Goal: Task Accomplishment & Management: Manage account settings

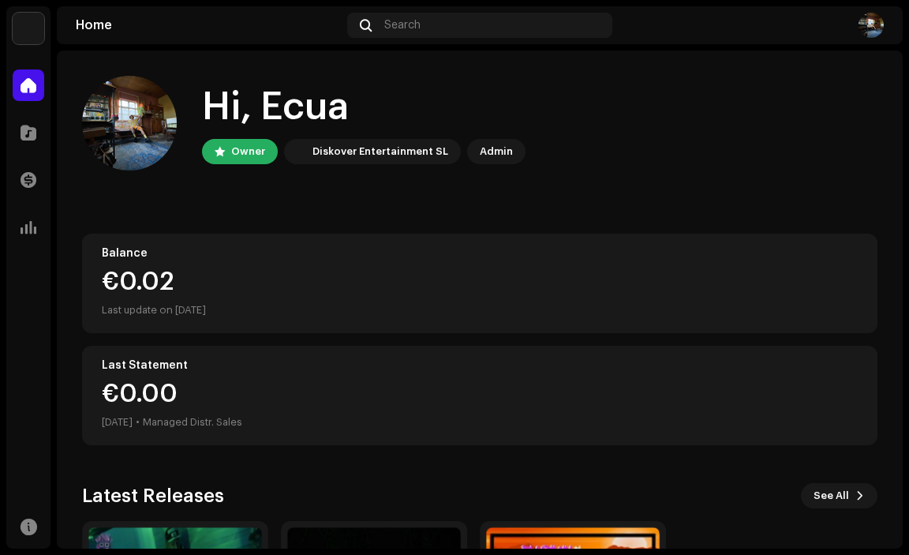
scroll to position [158, 0]
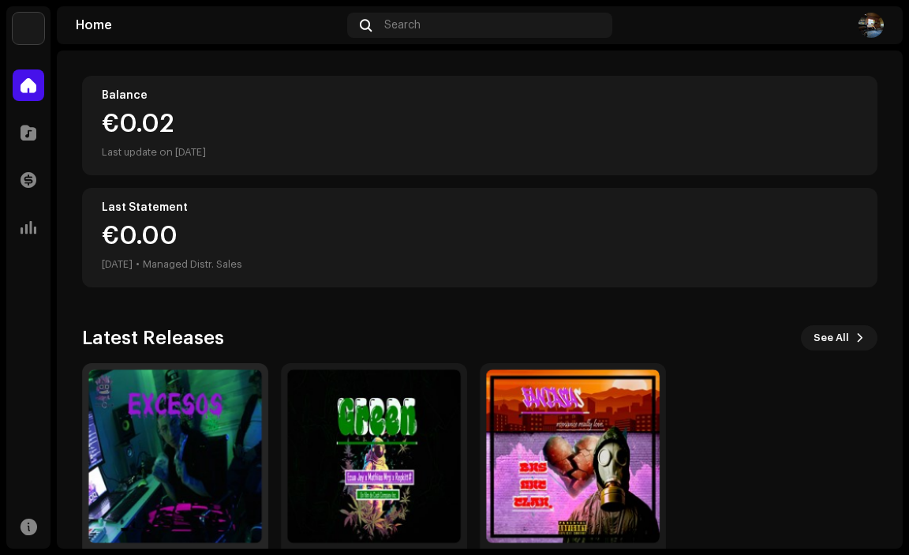
click at [149, 459] on img at bounding box center [175, 456] width 174 height 174
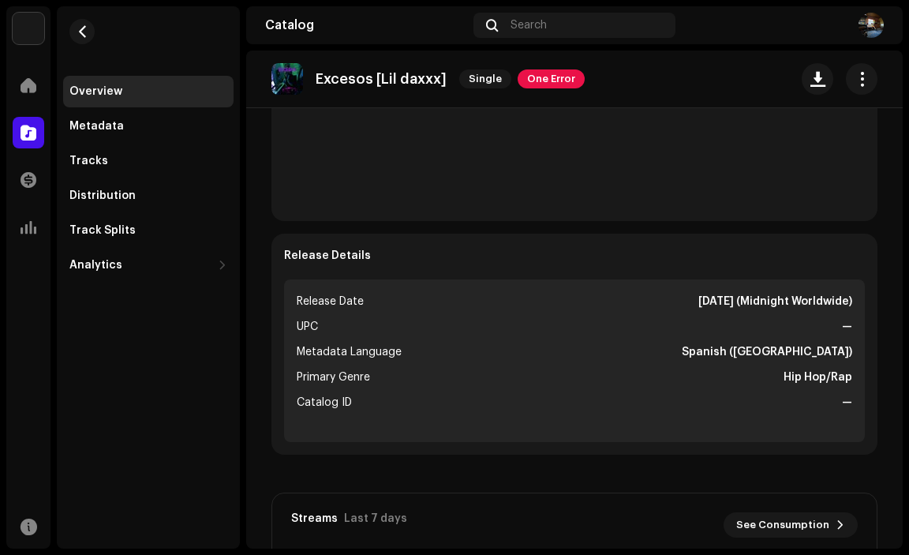
scroll to position [395, 0]
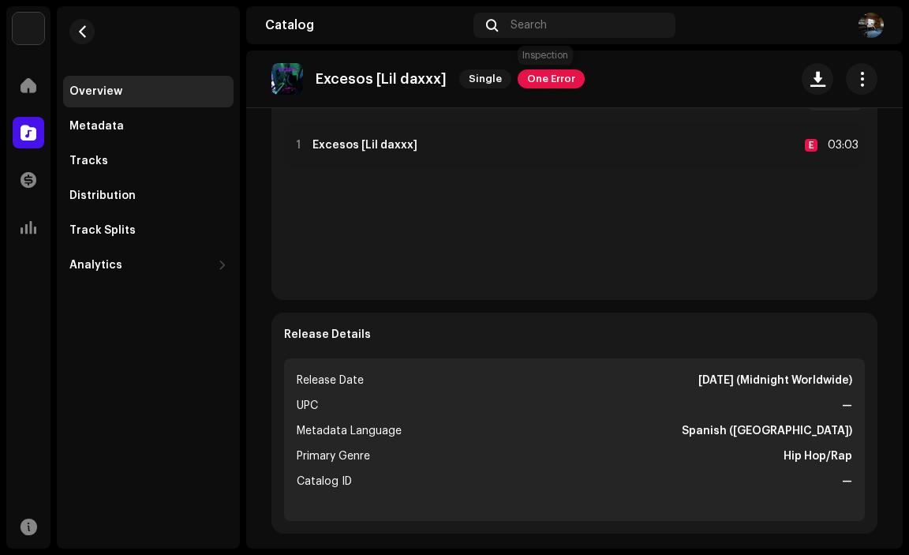
click at [545, 79] on span "One Error" at bounding box center [551, 78] width 67 height 19
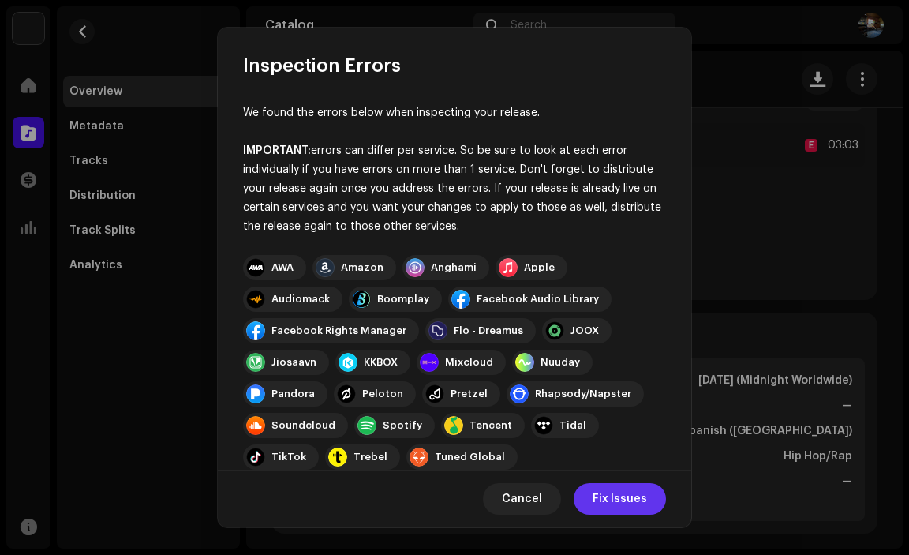
click at [613, 514] on span "Fix Issues" at bounding box center [620, 499] width 54 height 32
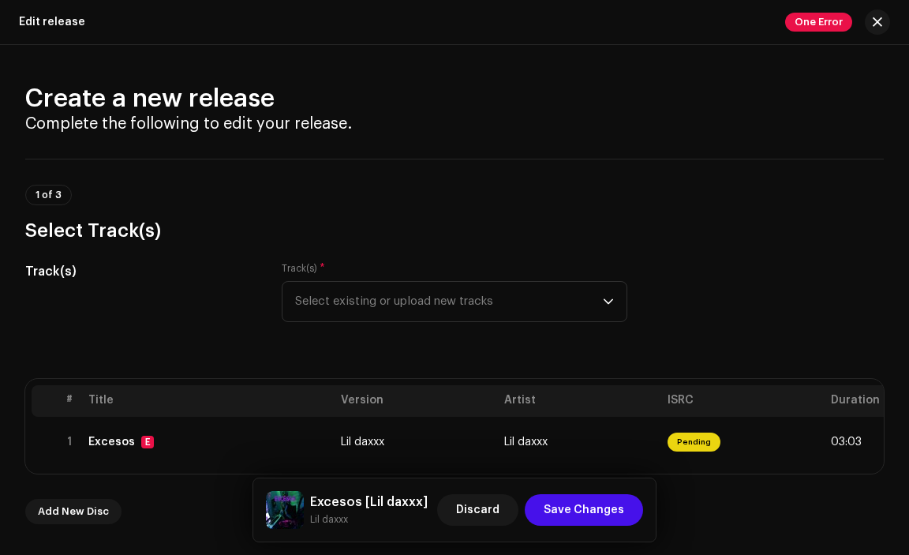
drag, startPoint x: 725, startPoint y: 149, endPoint x: 744, endPoint y: 174, distance: 30.9
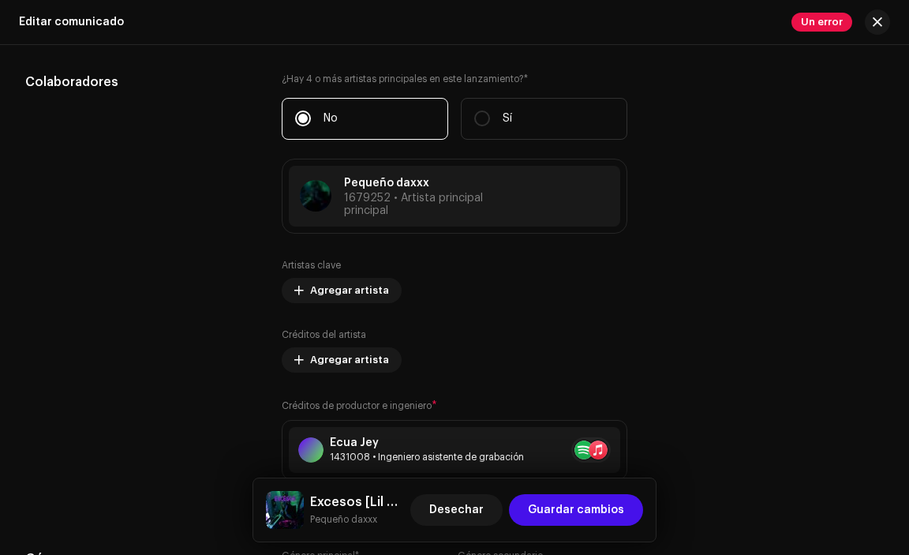
scroll to position [2210, 0]
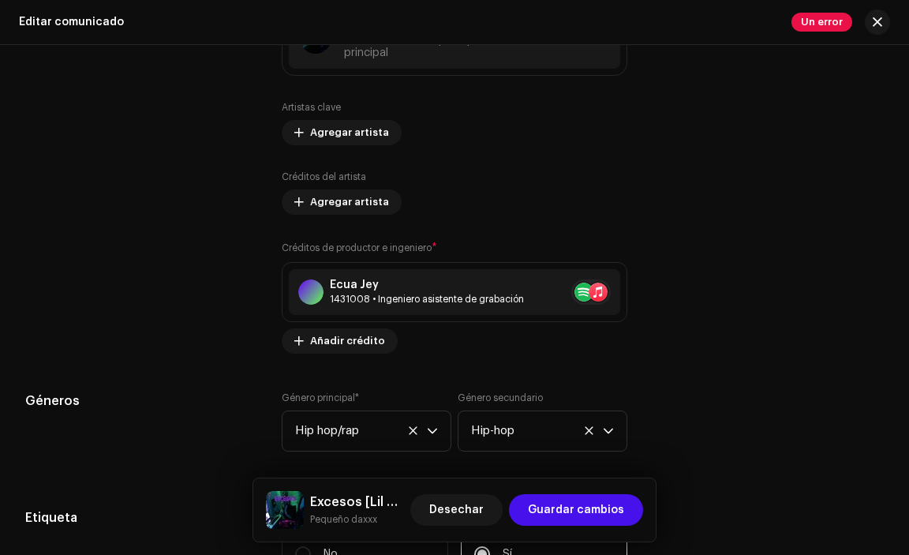
click at [423, 253] on font "Créditos de productor e ingeniero" at bounding box center [357, 247] width 150 height 9
click at [415, 288] on div "Ecua Jey" at bounding box center [427, 285] width 194 height 13
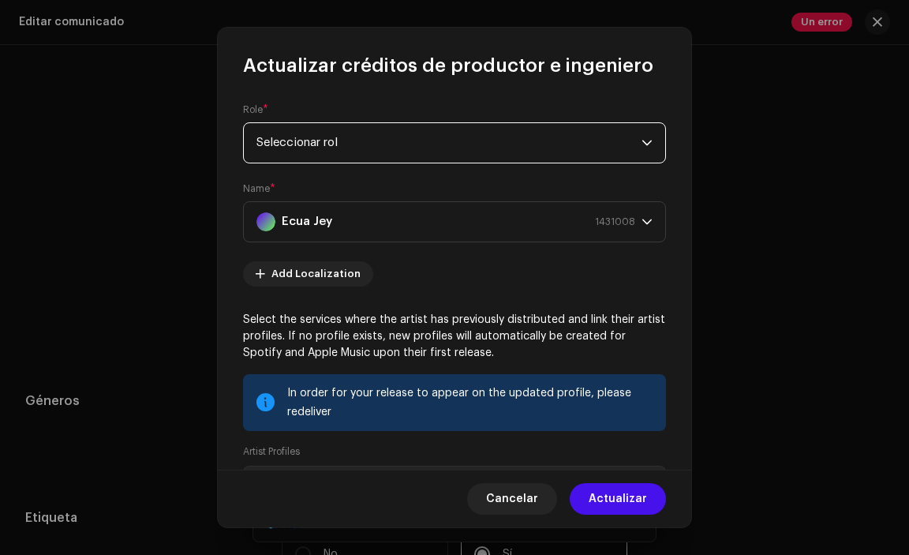
click at [394, 146] on span "Seleccionar rol" at bounding box center [449, 142] width 385 height 39
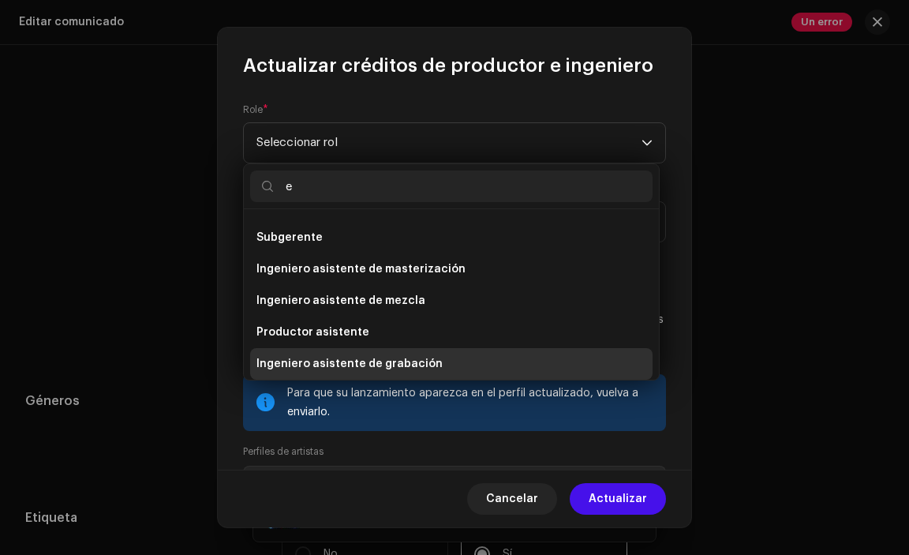
scroll to position [104, 0]
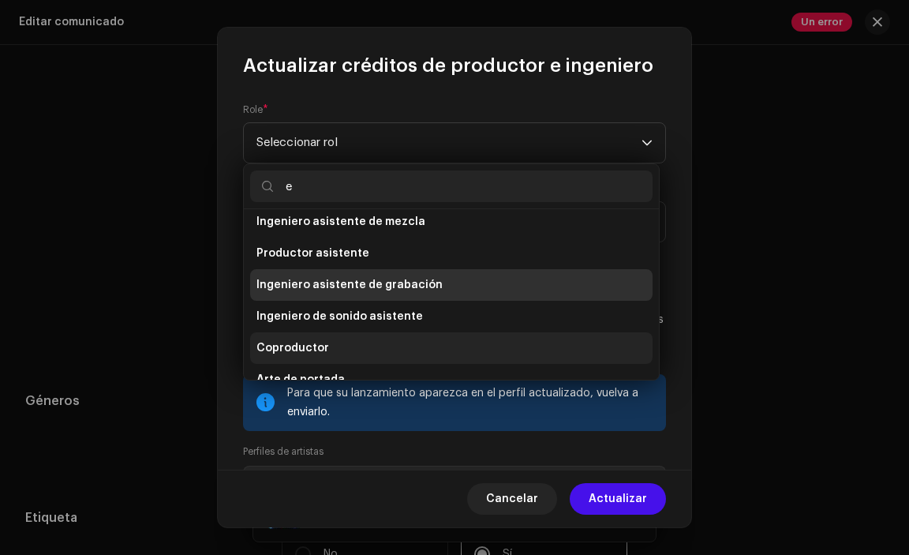
type input "e"
click at [315, 347] on font "Coproductor" at bounding box center [293, 348] width 73 height 11
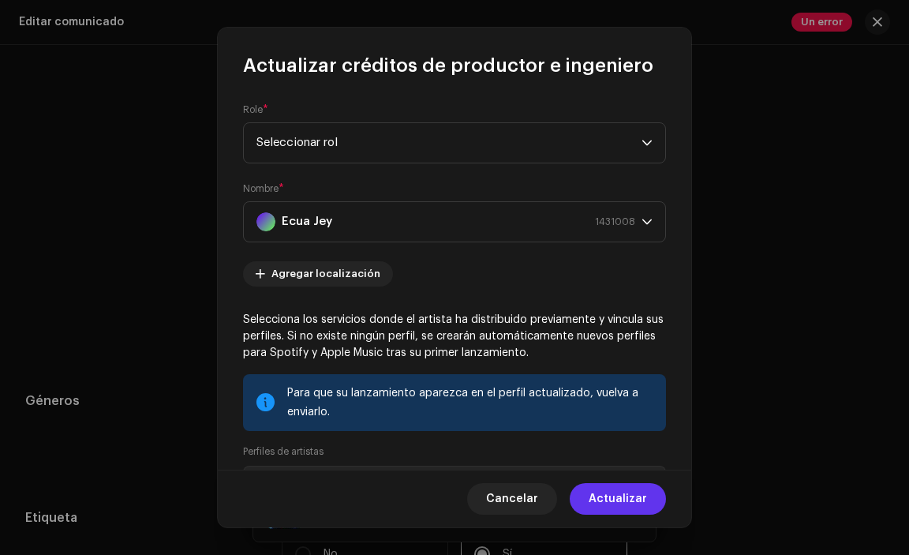
click at [608, 504] on font "Actualizar" at bounding box center [618, 498] width 58 height 11
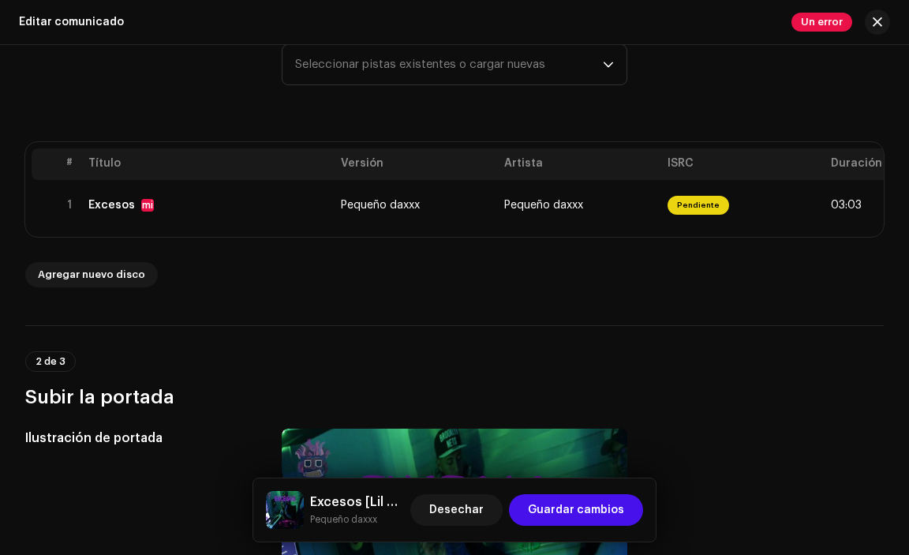
scroll to position [0, 0]
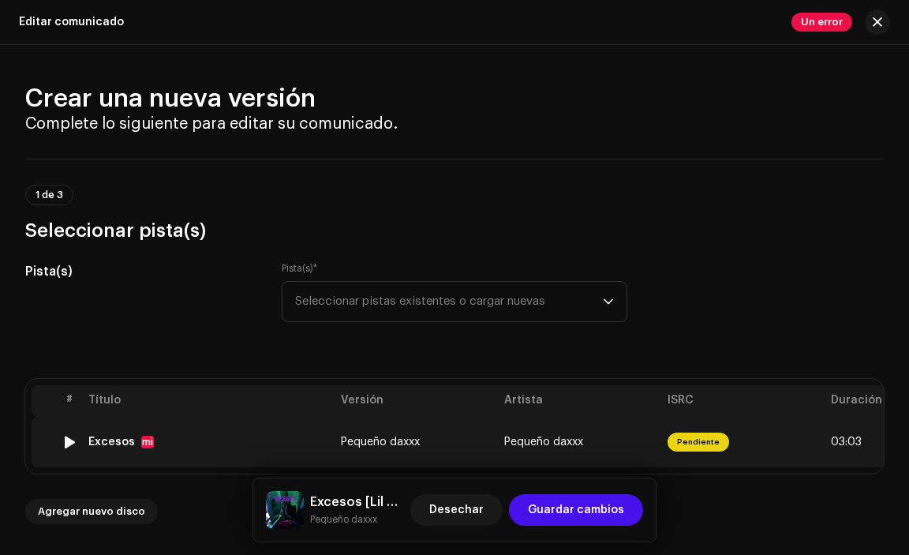
click at [691, 440] on font "Pendiente" at bounding box center [698, 442] width 43 height 8
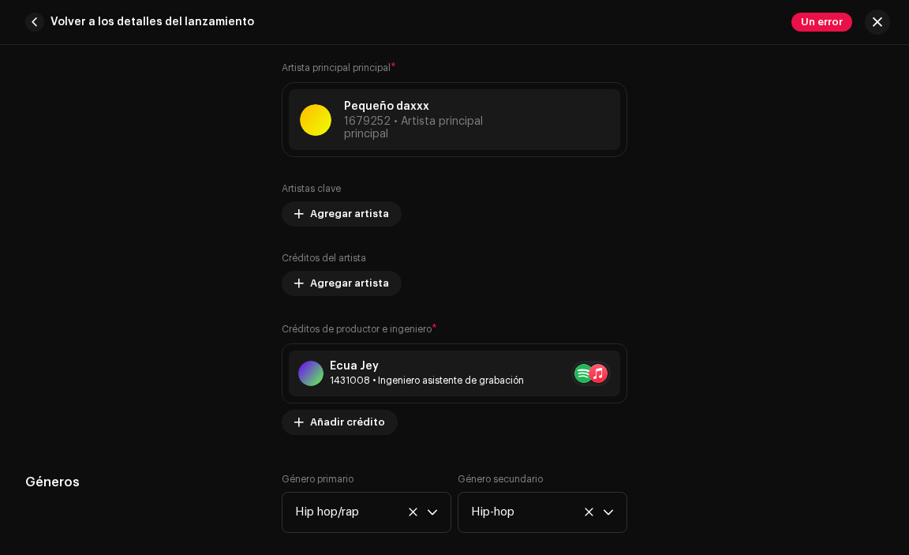
scroll to position [1184, 0]
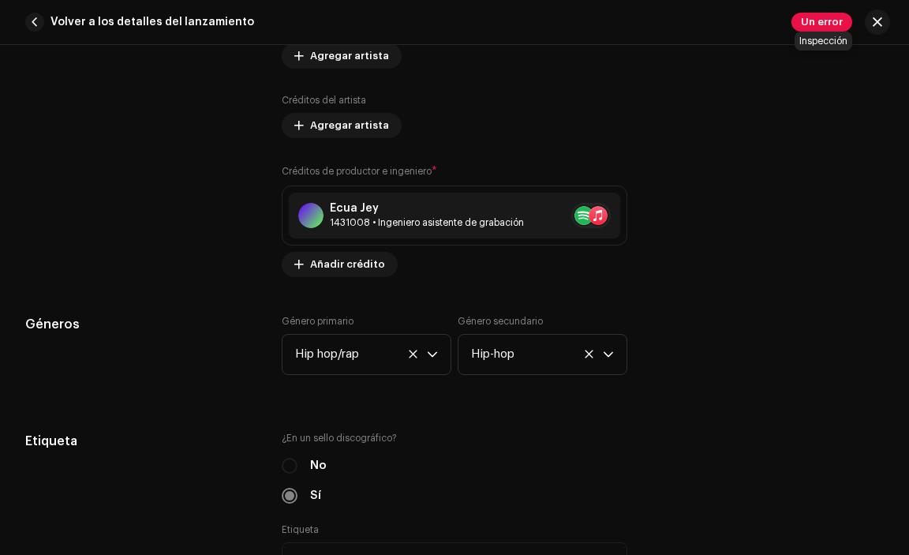
click at [809, 25] on font "Un error" at bounding box center [822, 22] width 42 height 10
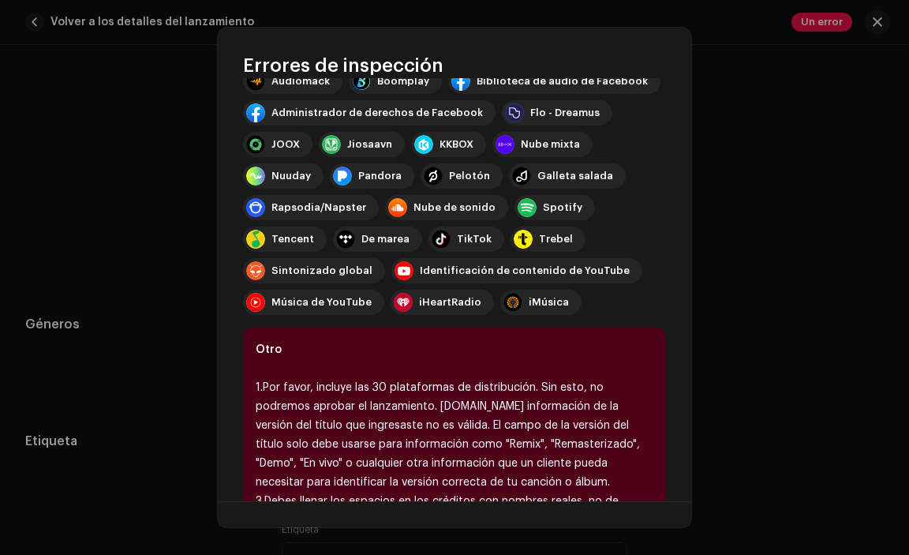
scroll to position [322, 0]
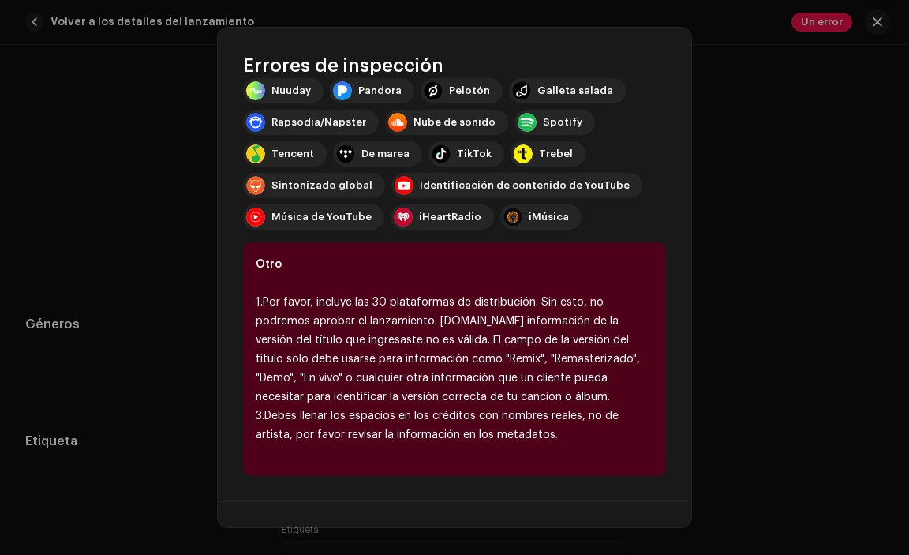
click at [672, 329] on div "Encontramos los siguientes errores al inspeccionar su lanzamiento. IMPORTANTE: …" at bounding box center [455, 289] width 474 height 423
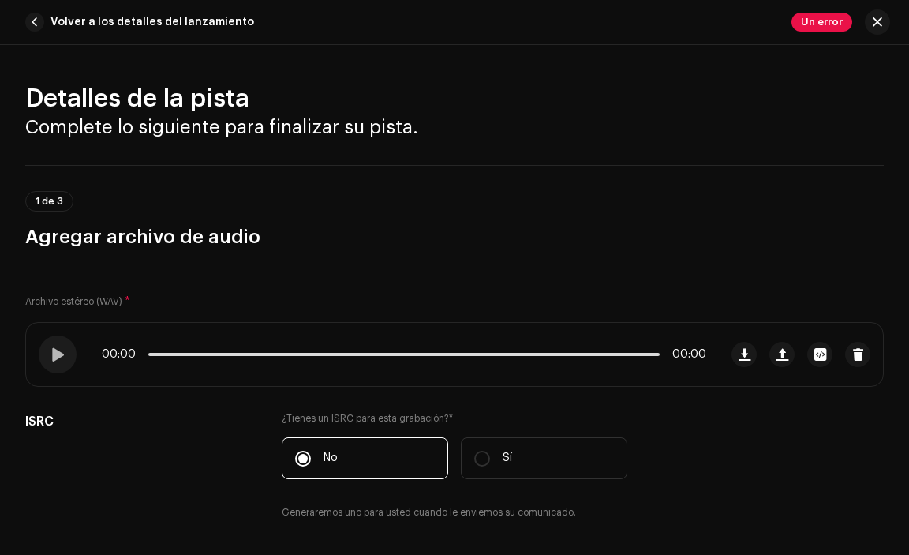
scroll to position [79, 0]
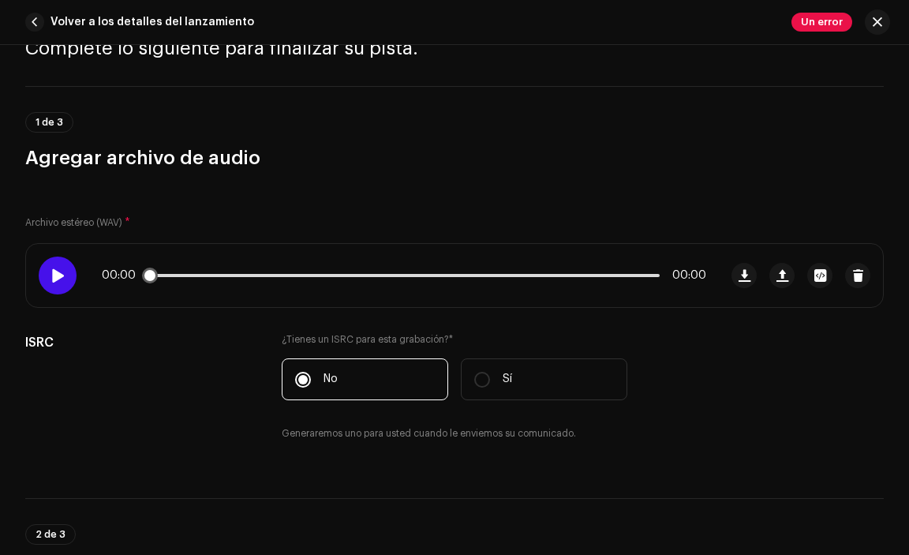
click at [64, 267] on div at bounding box center [58, 276] width 38 height 38
click at [189, 276] on p-slider at bounding box center [404, 275] width 512 height 3
click at [231, 267] on div "00:00 00:00" at bounding box center [372, 275] width 693 height 63
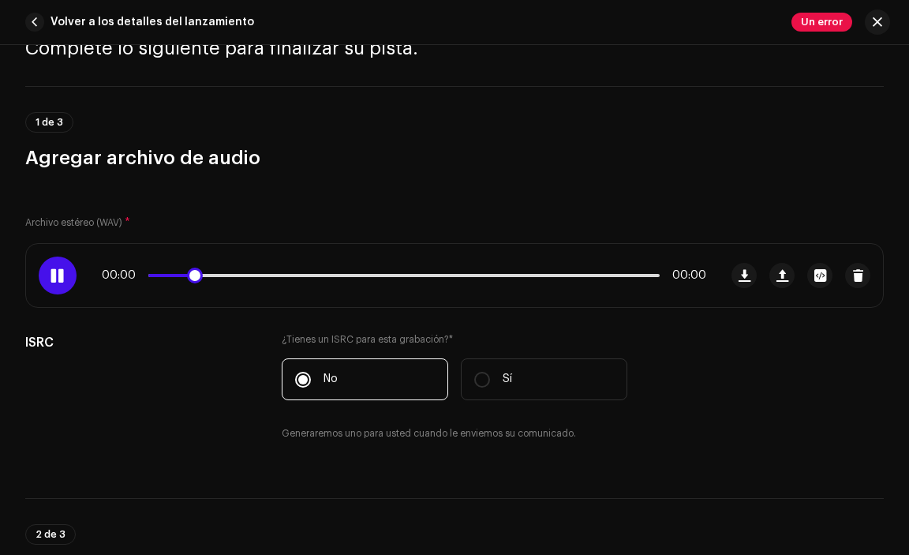
click at [231, 267] on div "00:00 00:00" at bounding box center [372, 275] width 693 height 63
click at [231, 276] on p-slider at bounding box center [404, 275] width 512 height 3
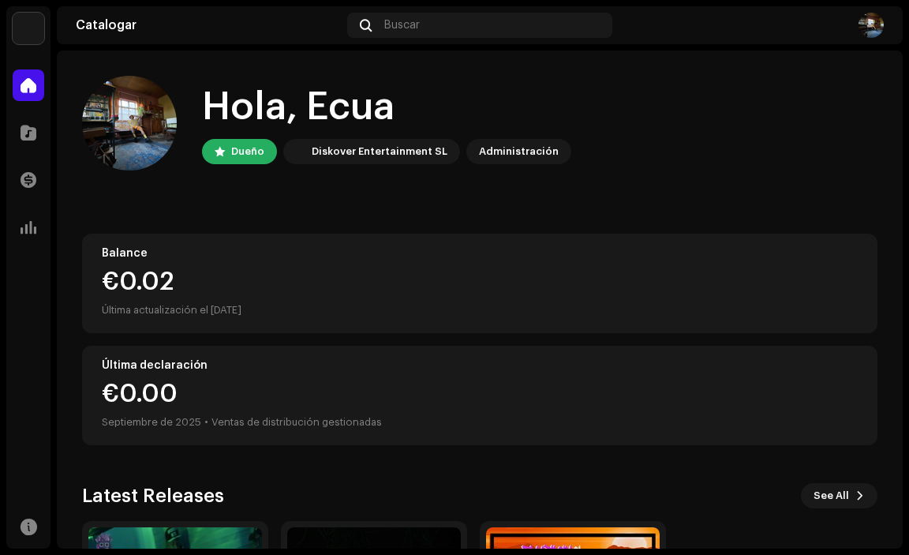
scroll to position [225, 0]
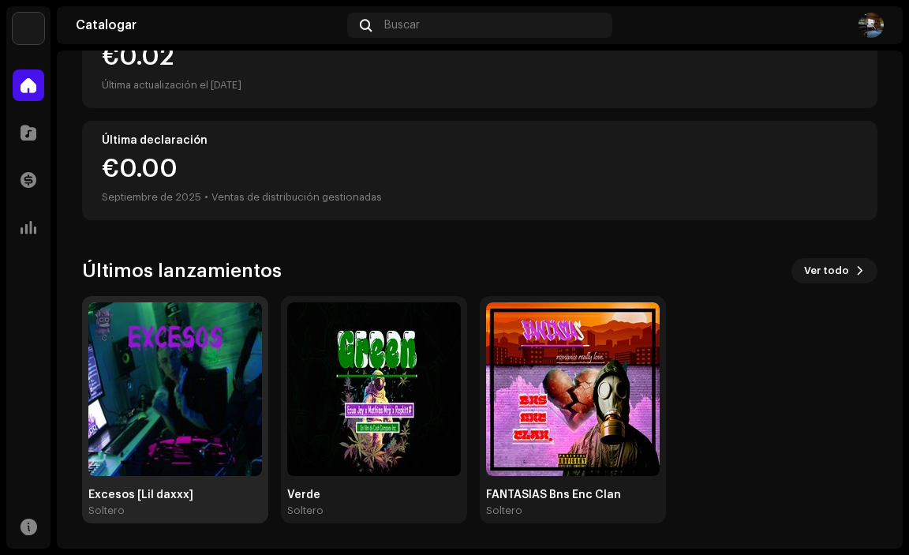
click at [209, 407] on img at bounding box center [175, 389] width 174 height 174
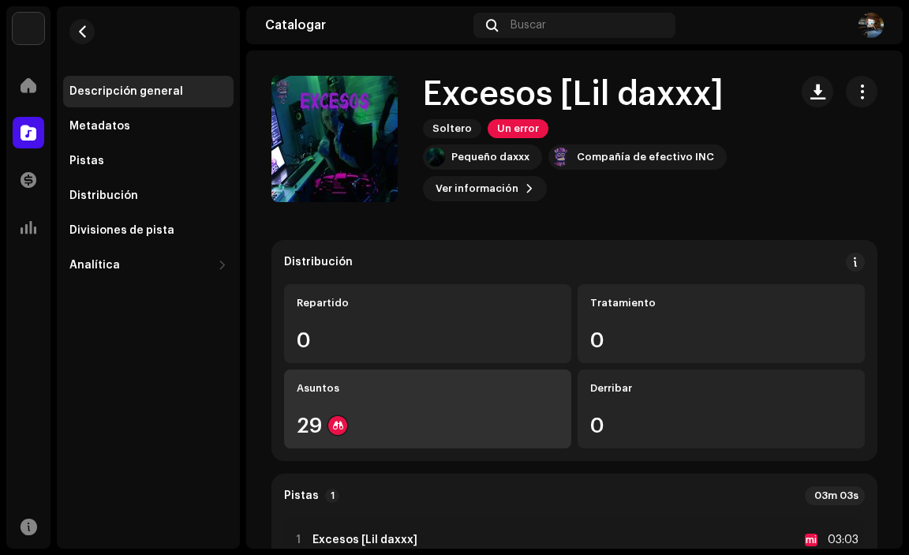
click at [348, 402] on div "Asuntos 29" at bounding box center [427, 408] width 287 height 79
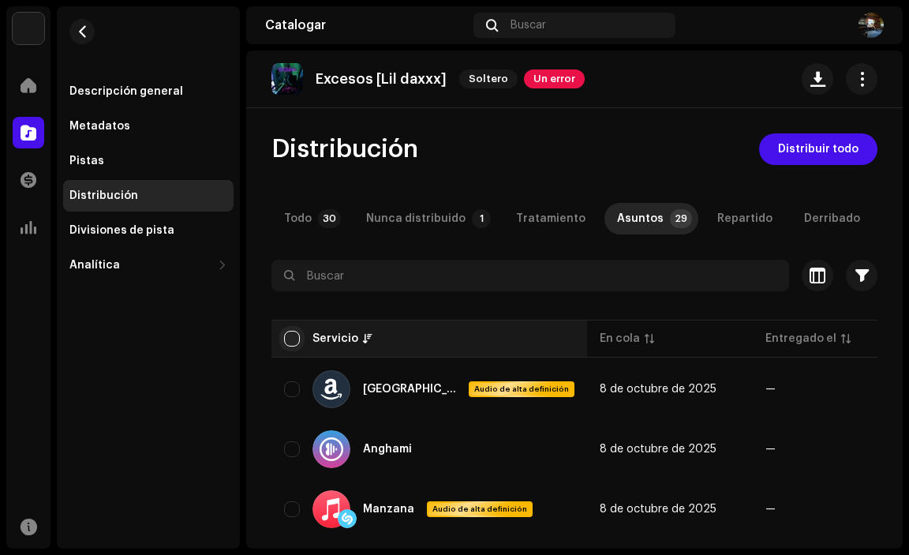
click at [293, 336] on input "checkbox" at bounding box center [292, 339] width 16 height 16
checkbox input "true"
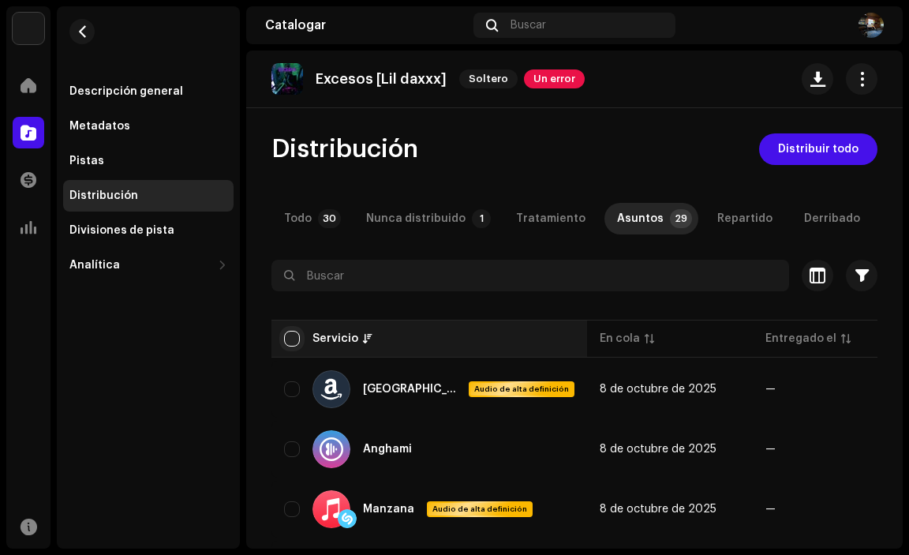
checkbox input "true"
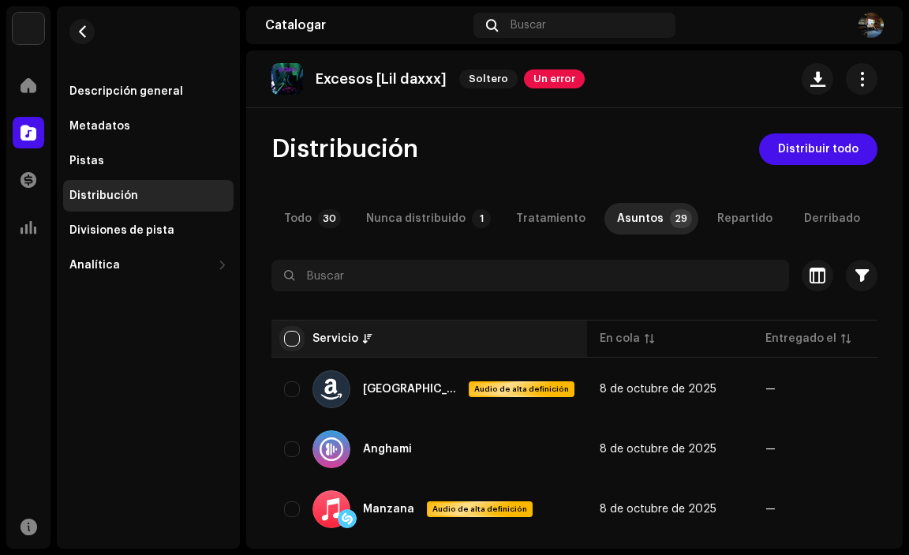
checkbox input "true"
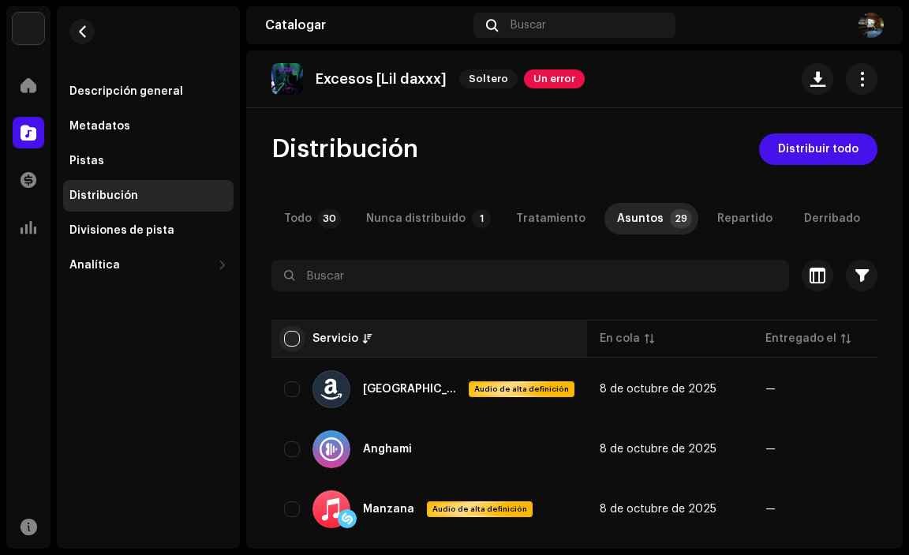
checkbox input "true"
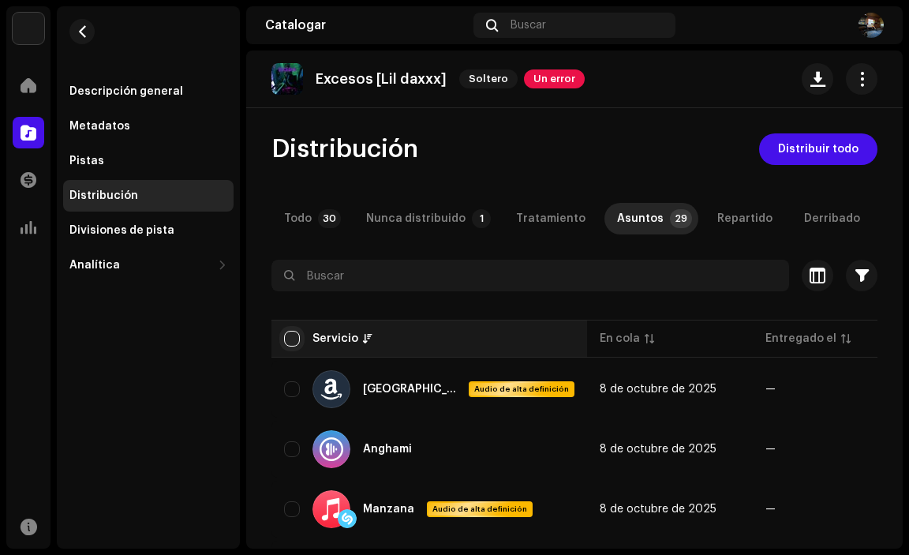
checkbox input "true"
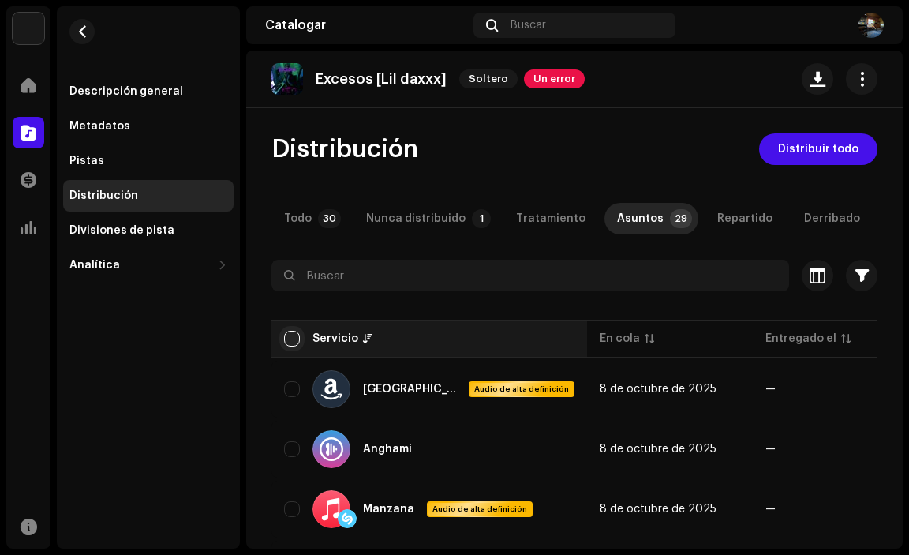
checkbox input "true"
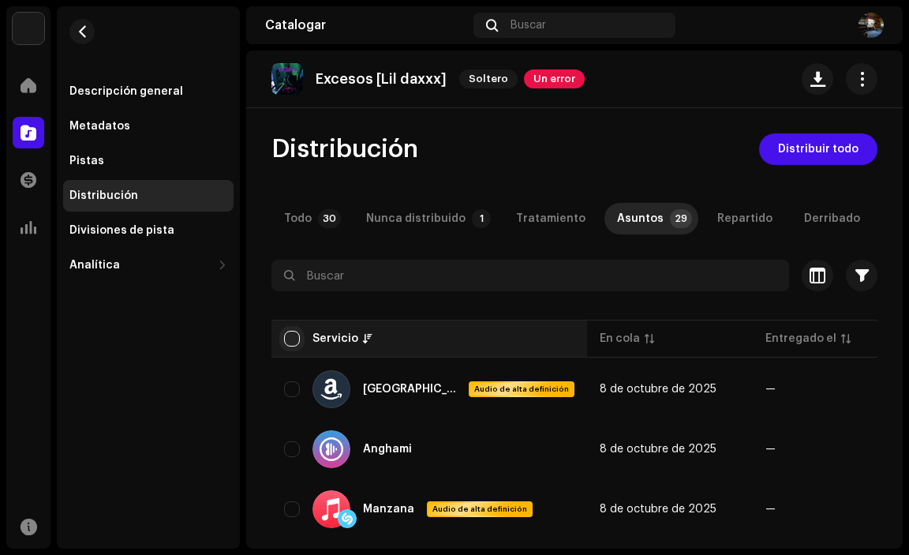
checkbox input "true"
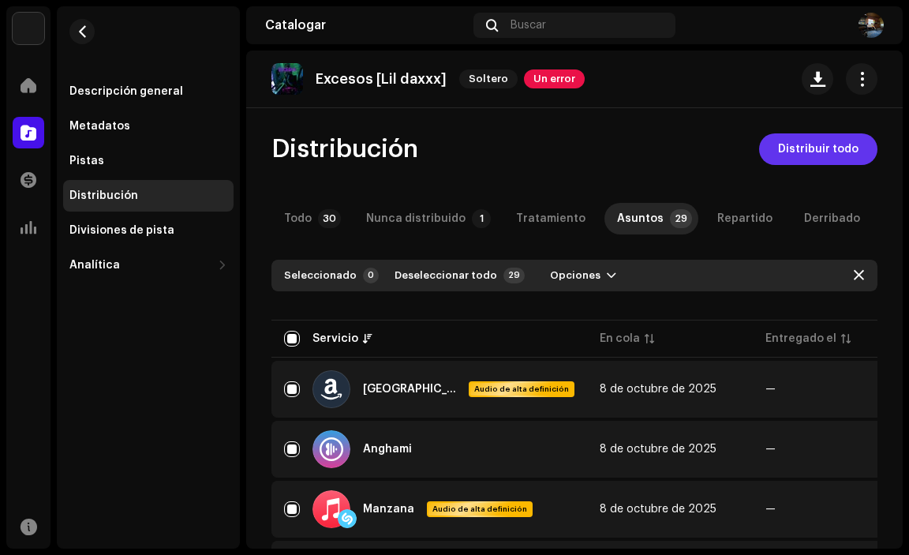
click at [779, 142] on span "Distribuir todo" at bounding box center [818, 149] width 81 height 32
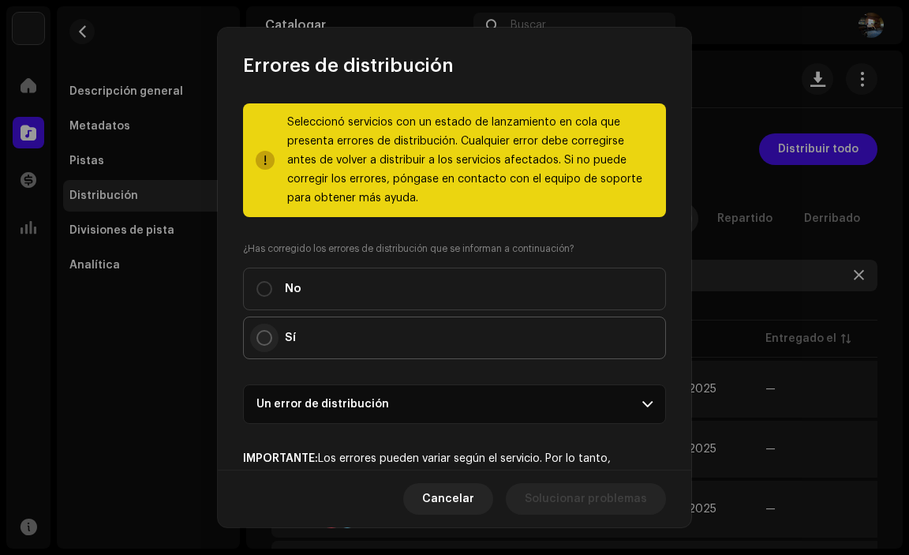
click at [262, 343] on input "Sí" at bounding box center [265, 338] width 16 height 16
radio input "true"
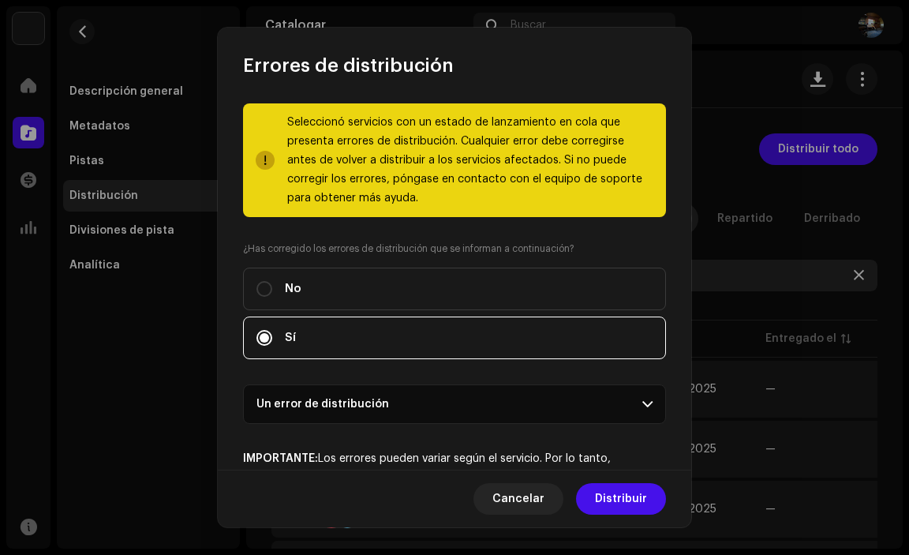
scroll to position [118, 0]
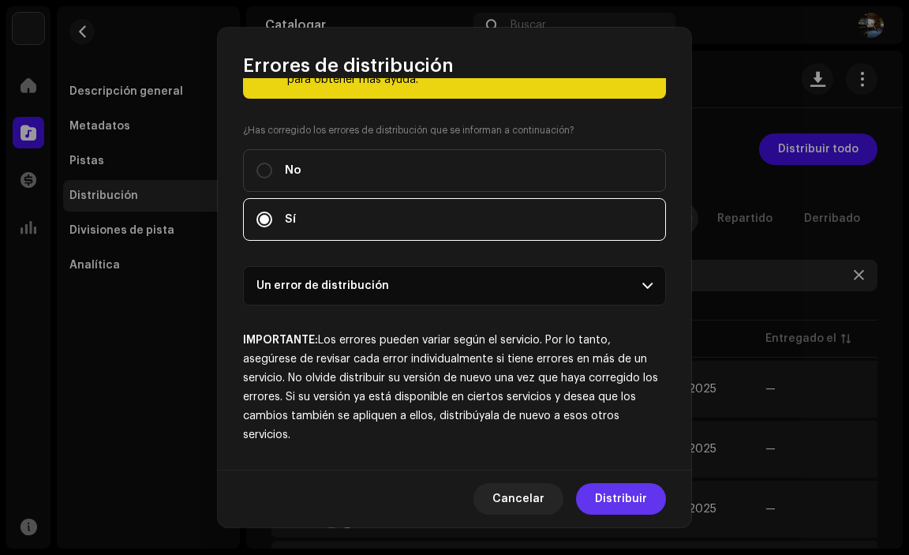
click at [650, 495] on button "Distribuir" at bounding box center [621, 499] width 90 height 32
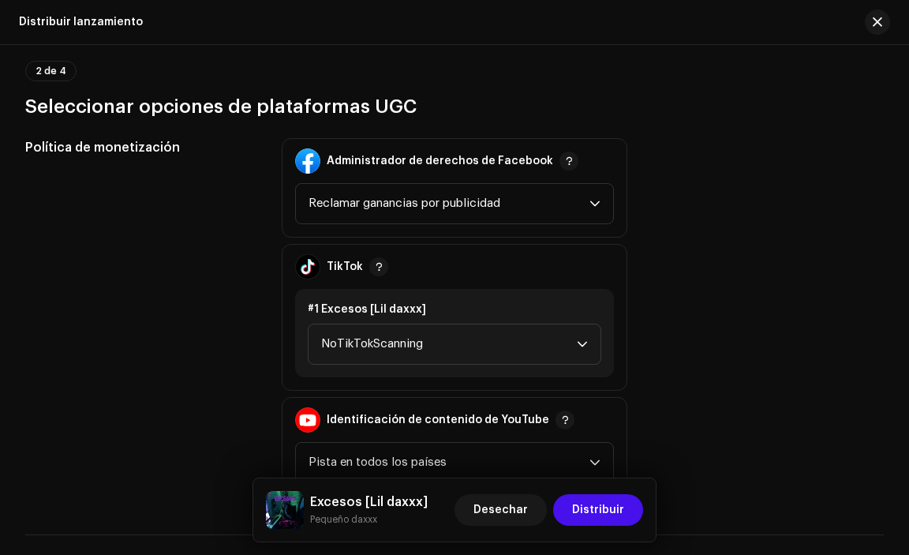
scroll to position [1500, 0]
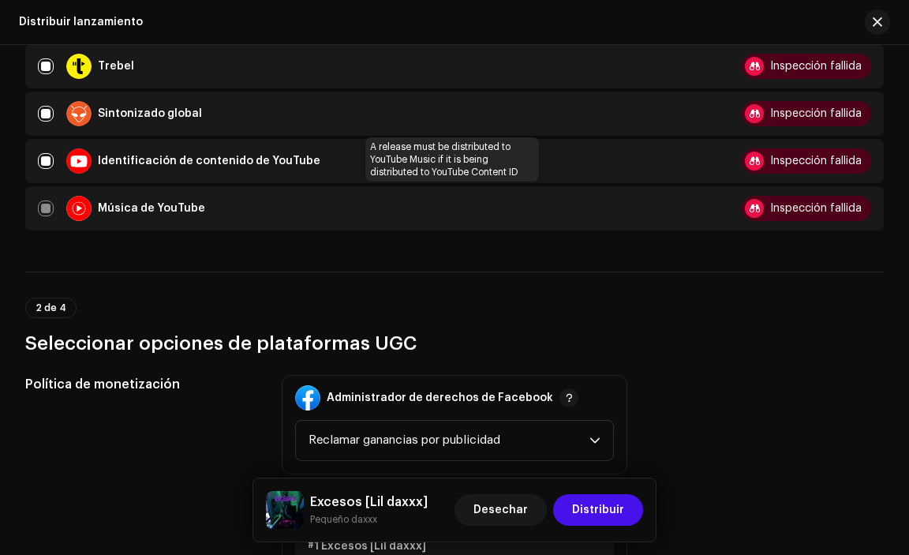
click at [807, 215] on div "Inspección fallida" at bounding box center [806, 208] width 129 height 25
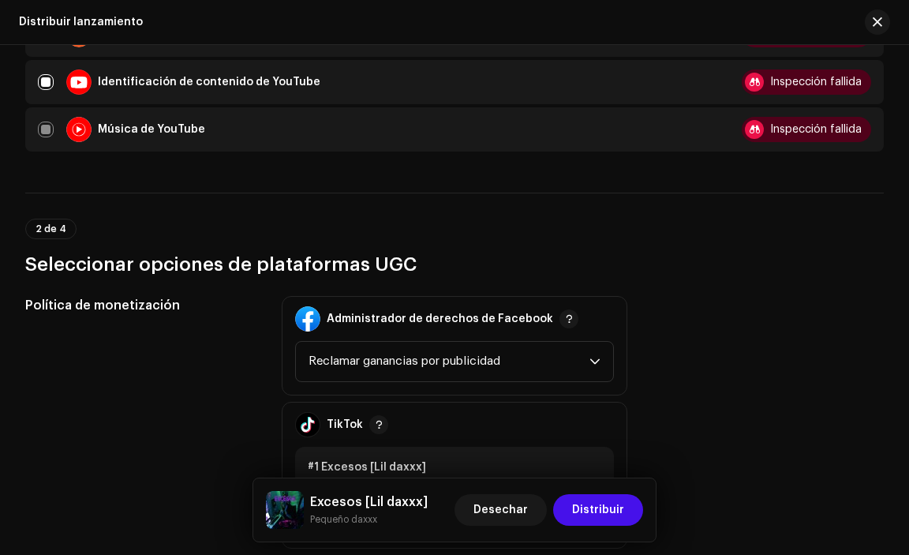
scroll to position [1658, 0]
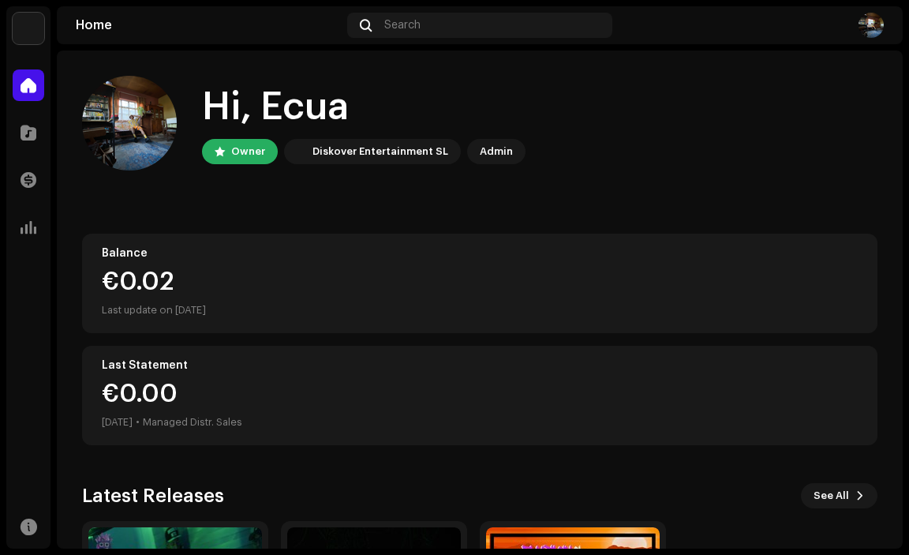
scroll to position [225, 0]
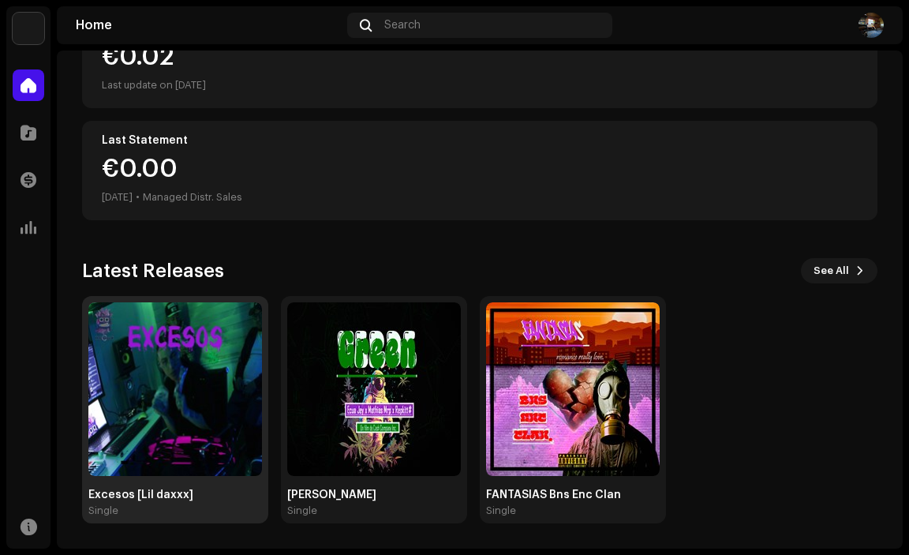
click at [122, 440] on img at bounding box center [175, 389] width 174 height 174
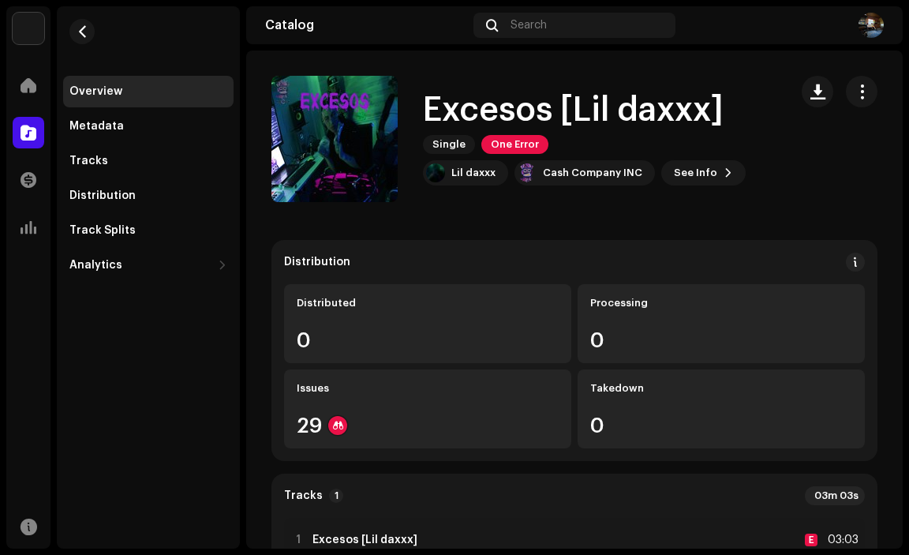
click at [516, 127] on h1 "Excesos [Lil daxxx]" at bounding box center [573, 110] width 301 height 36
click at [515, 141] on span "One Error" at bounding box center [515, 144] width 67 height 19
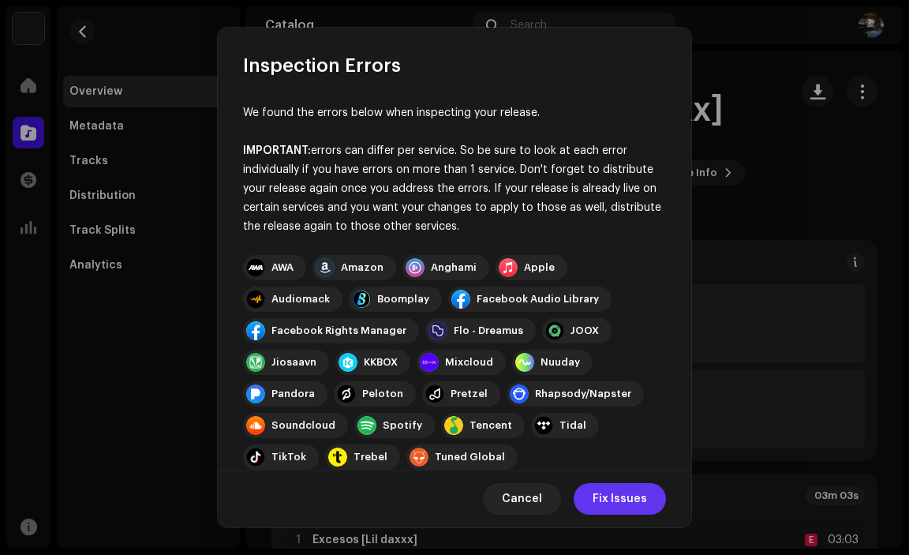
click at [623, 507] on span "Fix Issues" at bounding box center [620, 499] width 54 height 32
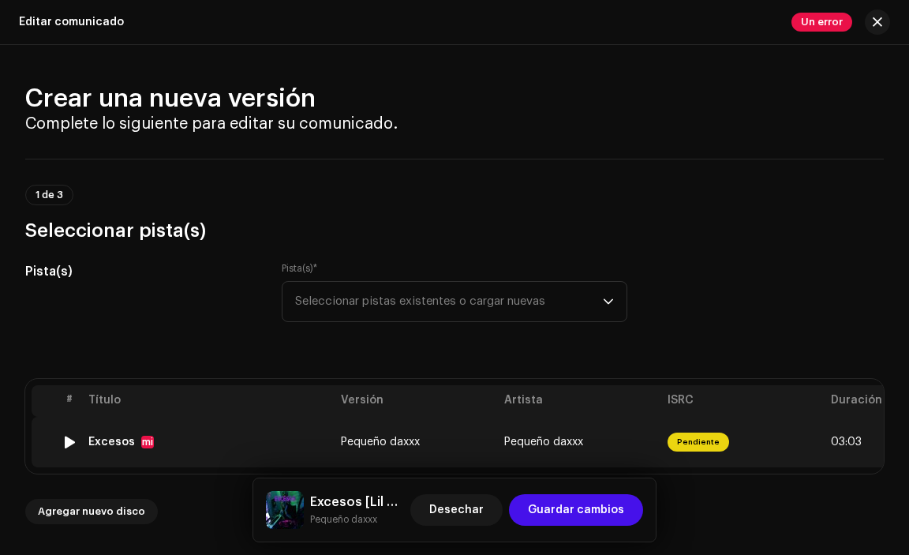
click at [687, 450] on span "Pendiente" at bounding box center [699, 442] width 62 height 19
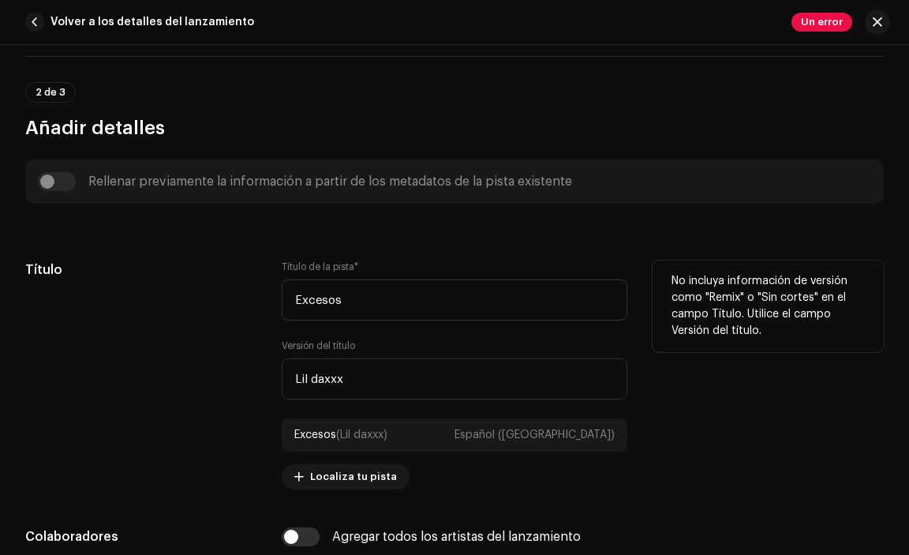
scroll to position [600, 0]
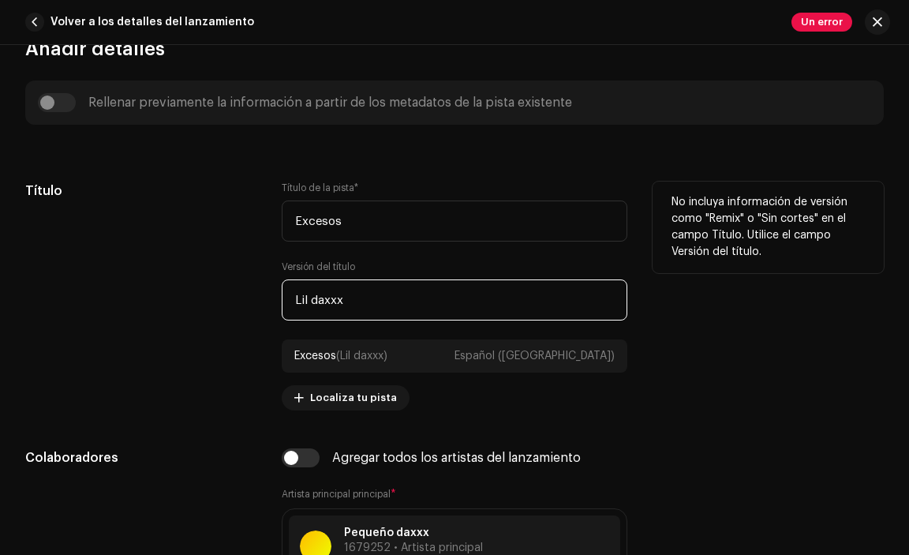
drag, startPoint x: 369, startPoint y: 308, endPoint x: 171, endPoint y: 297, distance: 198.5
click at [171, 297] on div "Título Título de la pista * Excesos Versión del título Lil daxxx Excesos (Lil d…" at bounding box center [454, 296] width 859 height 229
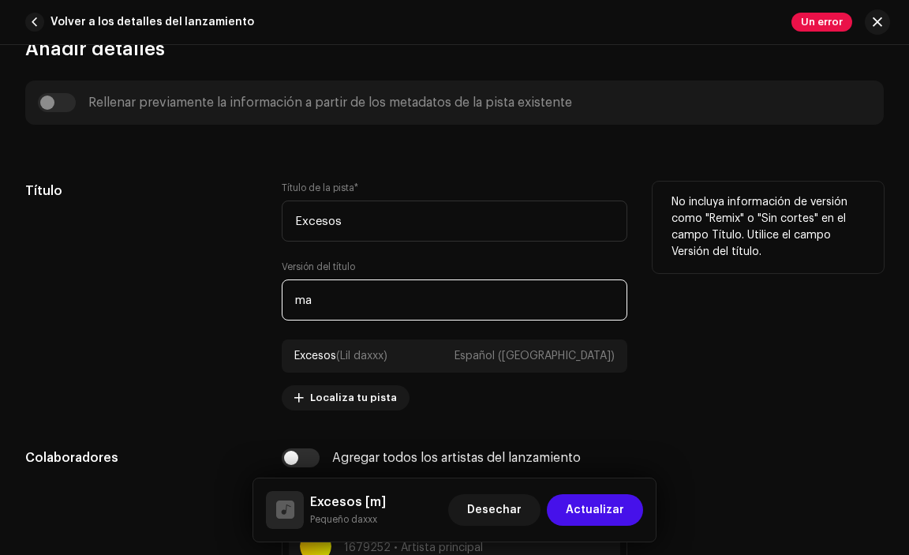
type input "m"
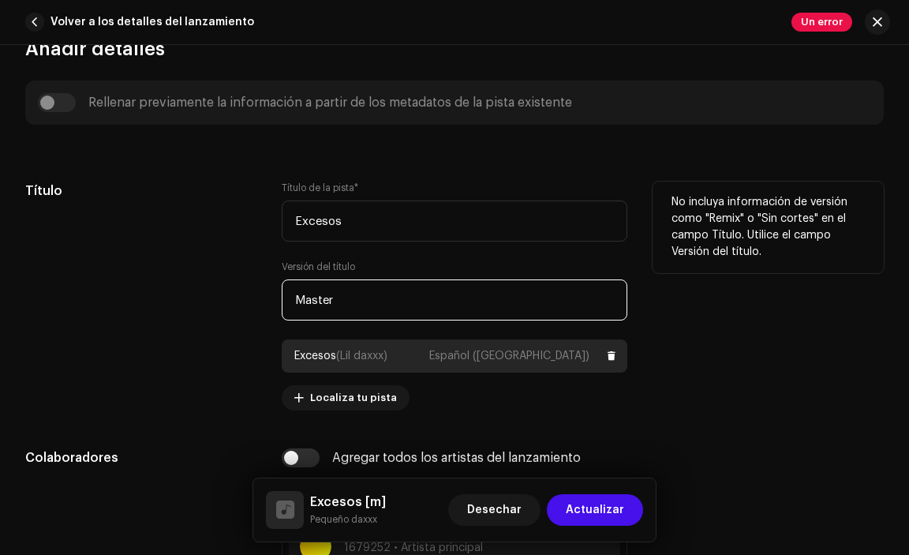
scroll to position [758, 0]
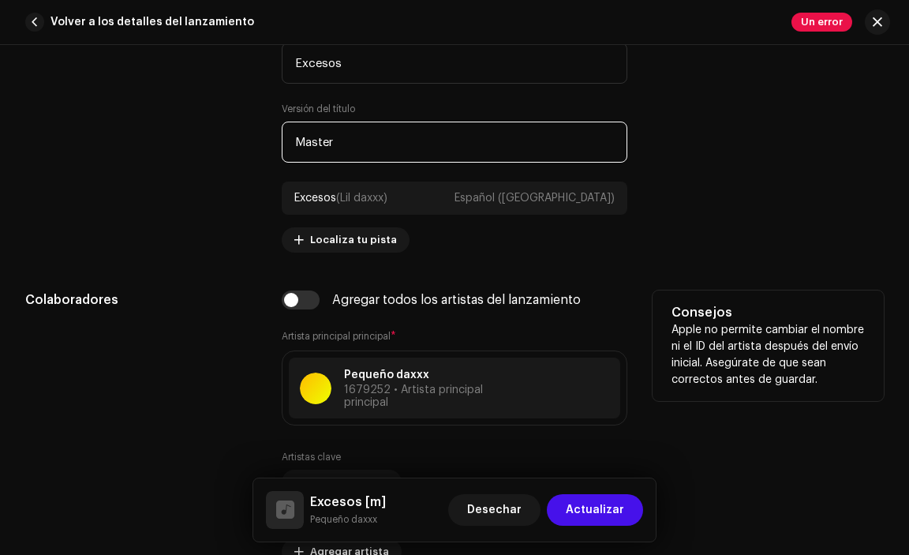
type input "Master"
click at [377, 338] on font "Artista principal principal" at bounding box center [336, 336] width 109 height 9
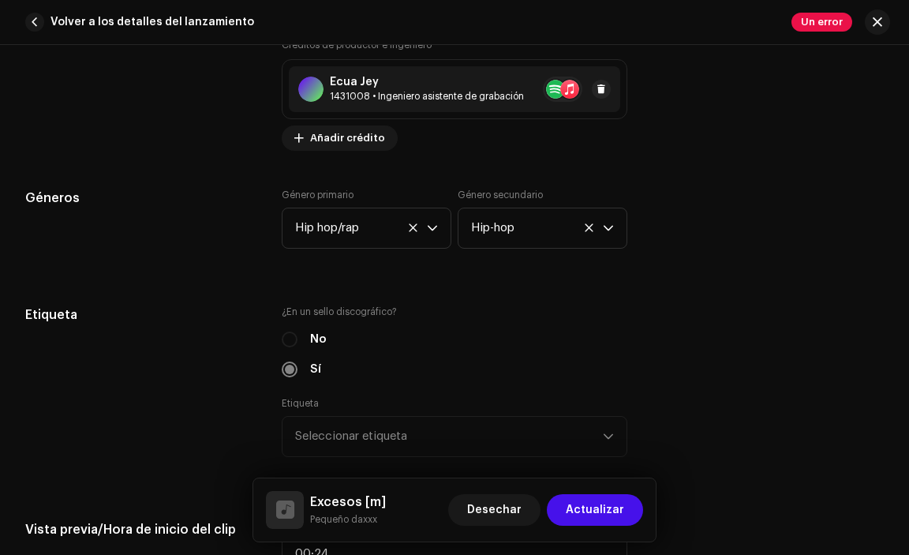
scroll to position [1468, 0]
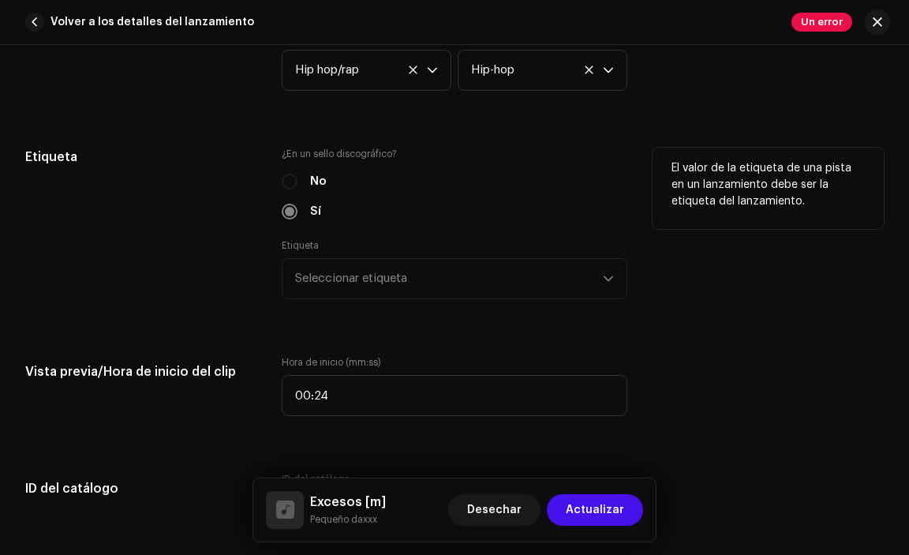
click at [290, 172] on div "¿En un sello discográfico? No Sí Etiqueta Seleccionar etiqueta" at bounding box center [455, 233] width 347 height 171
click at [285, 180] on div "No" at bounding box center [455, 181] width 347 height 17
click at [322, 280] on div "Etiqueta Seleccionar etiqueta" at bounding box center [455, 269] width 347 height 60
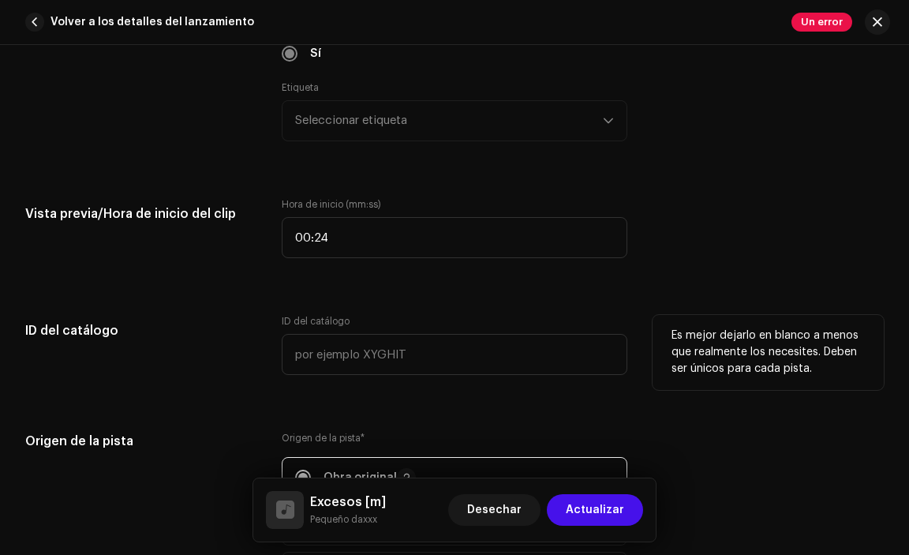
scroll to position [1705, 0]
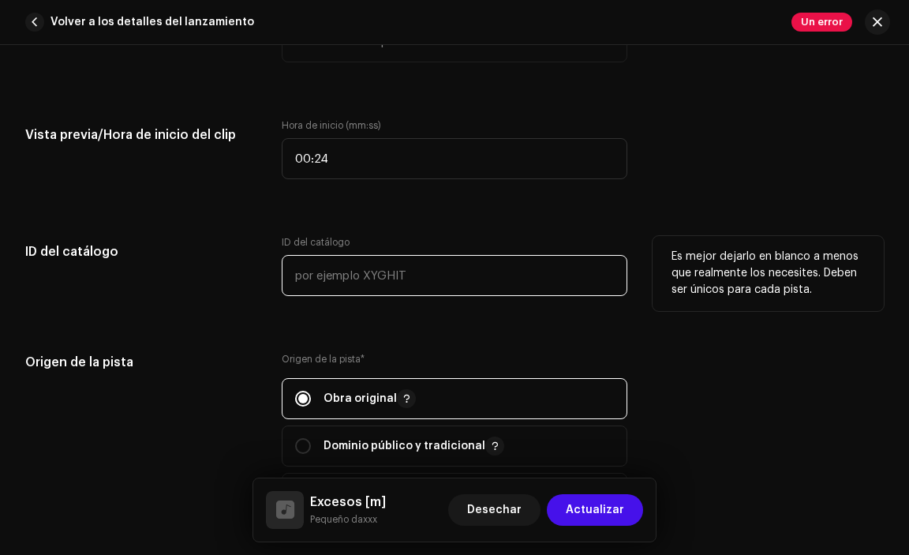
click at [345, 295] on input "text" at bounding box center [455, 275] width 347 height 41
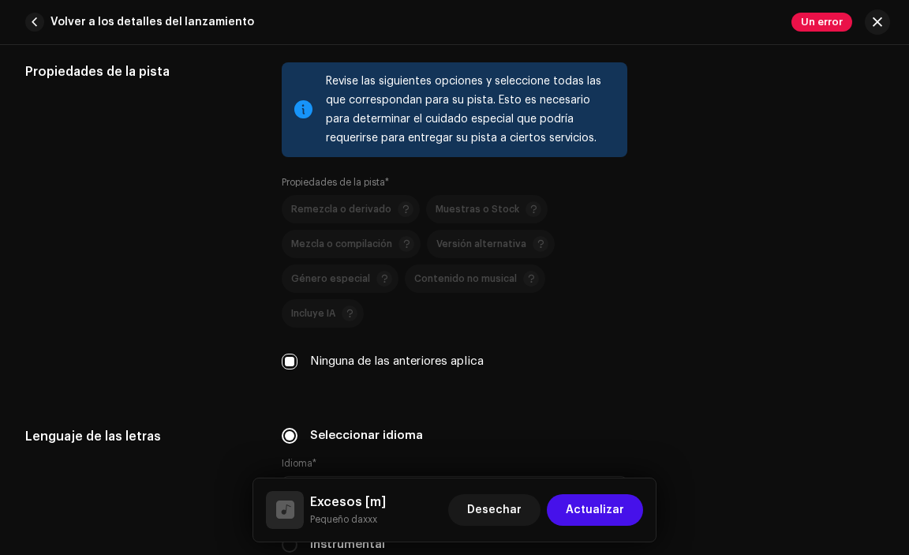
scroll to position [2416, 0]
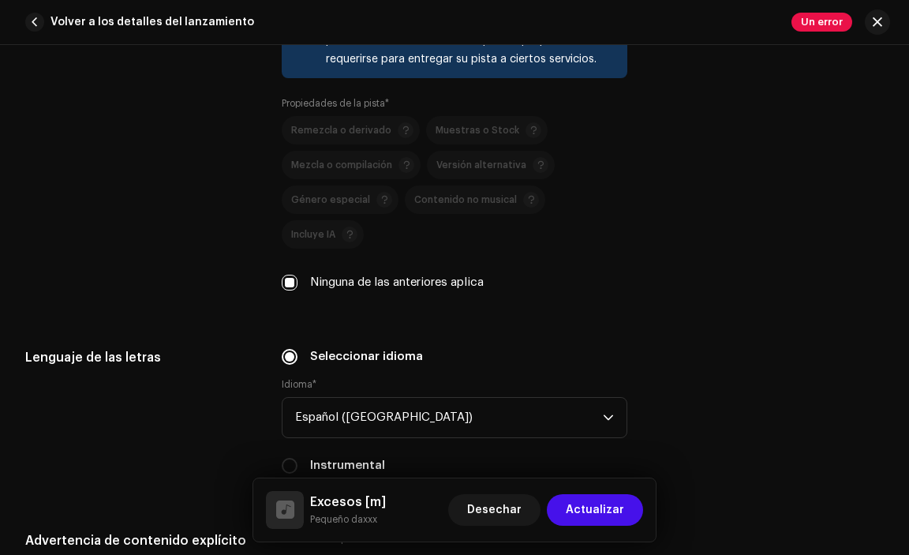
click at [366, 127] on p-selectbutton "Remezcla o derivado Muestras o Stock Mezcla o compilación Versión alternativa G…" at bounding box center [455, 182] width 347 height 133
click at [287, 275] on input "Ninguna de las anteriores aplica" at bounding box center [290, 283] width 16 height 16
checkbox input "false"
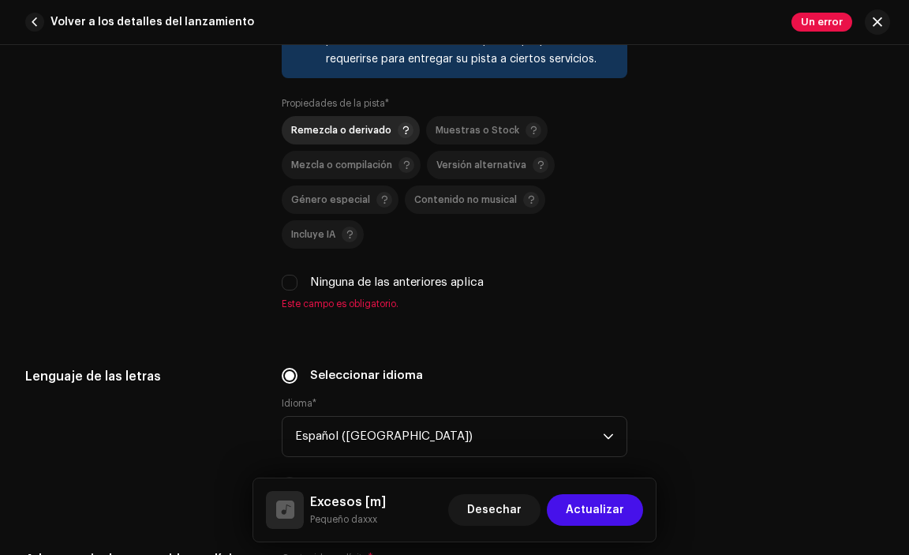
click at [350, 126] on font "Remezcla o derivado" at bounding box center [341, 130] width 100 height 9
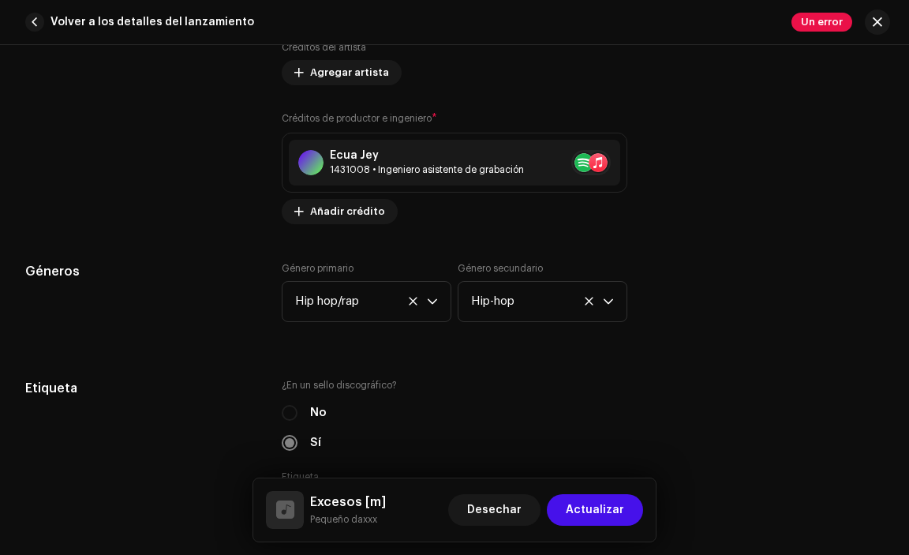
scroll to position [1079, 0]
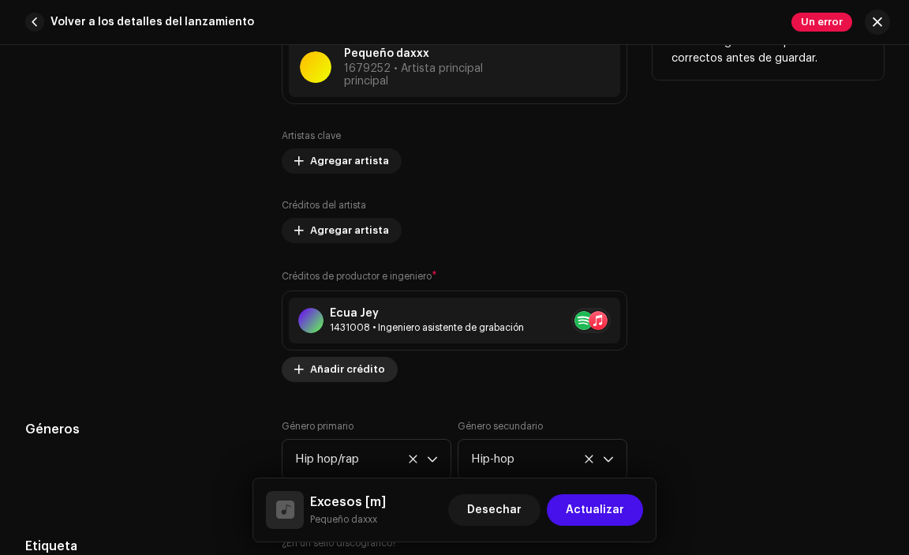
click at [355, 365] on font "Añadir crédito" at bounding box center [347, 369] width 75 height 10
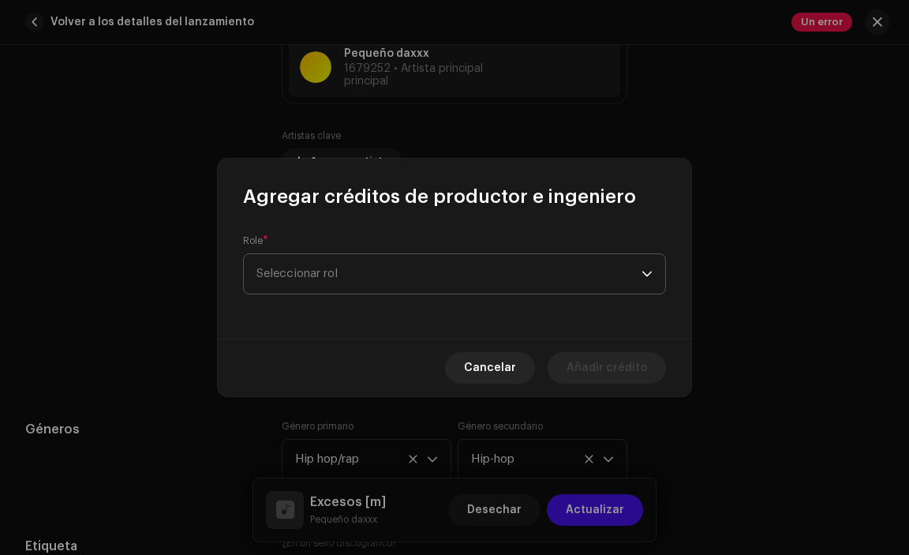
click at [325, 279] on span "Seleccionar rol" at bounding box center [449, 273] width 385 height 39
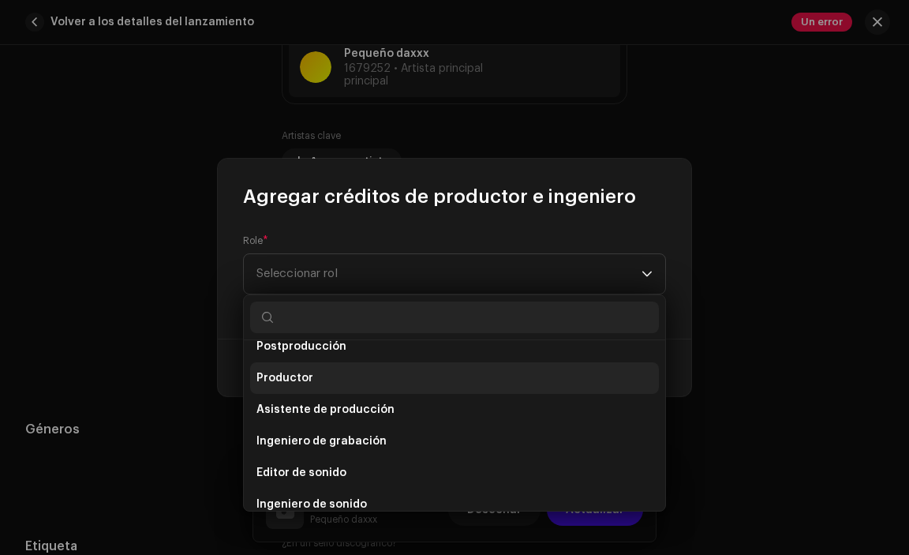
scroll to position [537, 0]
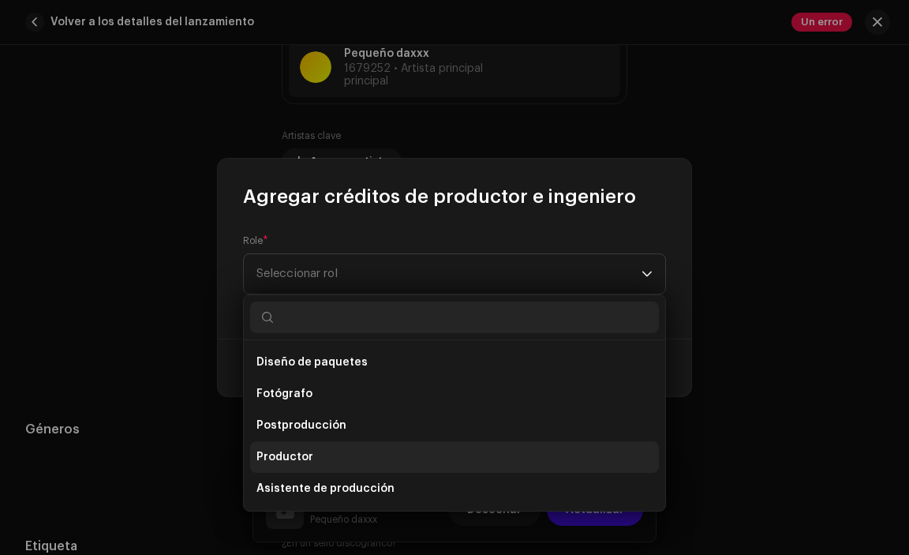
click at [323, 458] on li "Productor" at bounding box center [454, 457] width 409 height 32
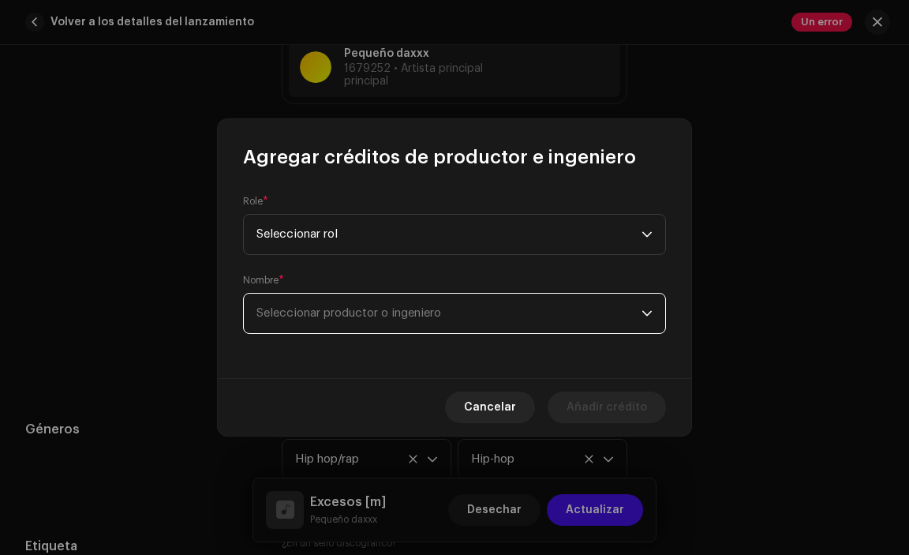
click at [323, 324] on span "Seleccionar productor o ingeniero" at bounding box center [449, 313] width 385 height 39
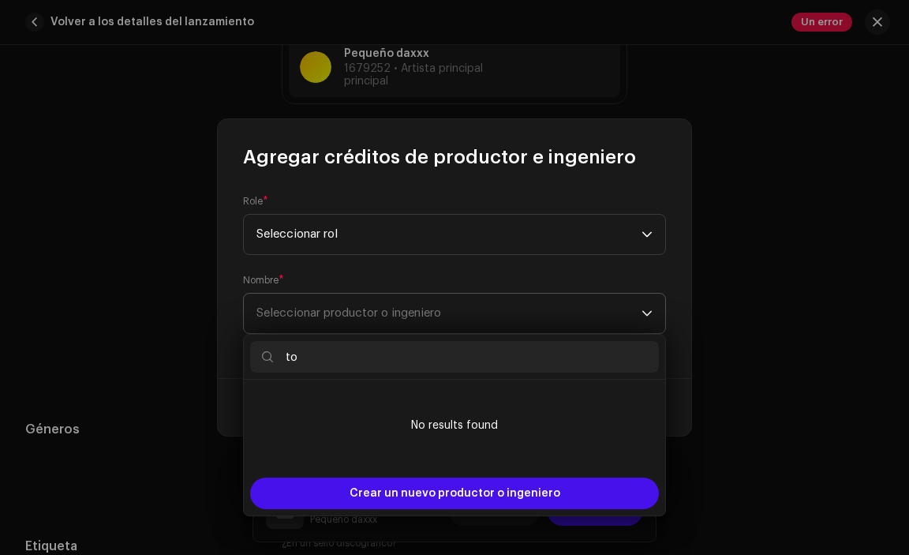
type input "t"
type input "towe"
click at [327, 282] on div "Nombre * Seleccionar productor o ingeniero" at bounding box center [454, 304] width 423 height 60
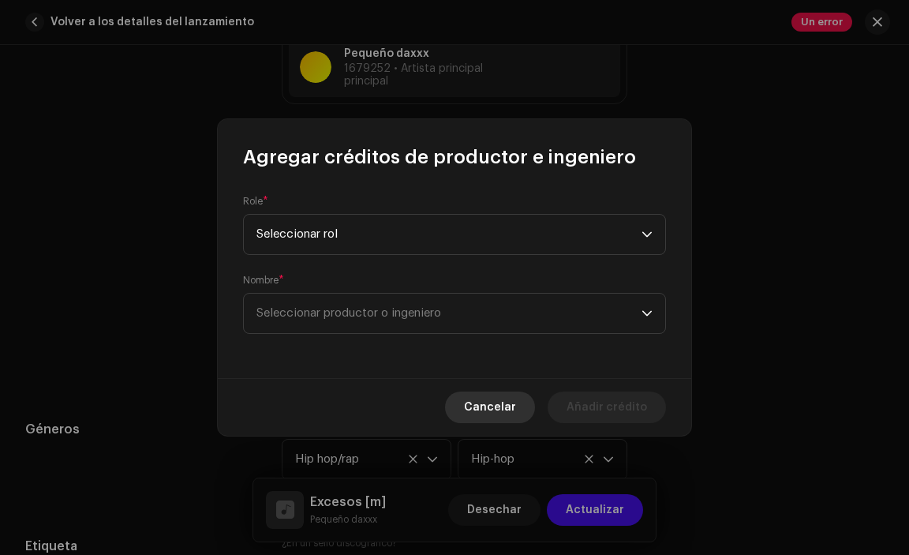
click at [475, 406] on font "Cancelar" at bounding box center [490, 407] width 52 height 11
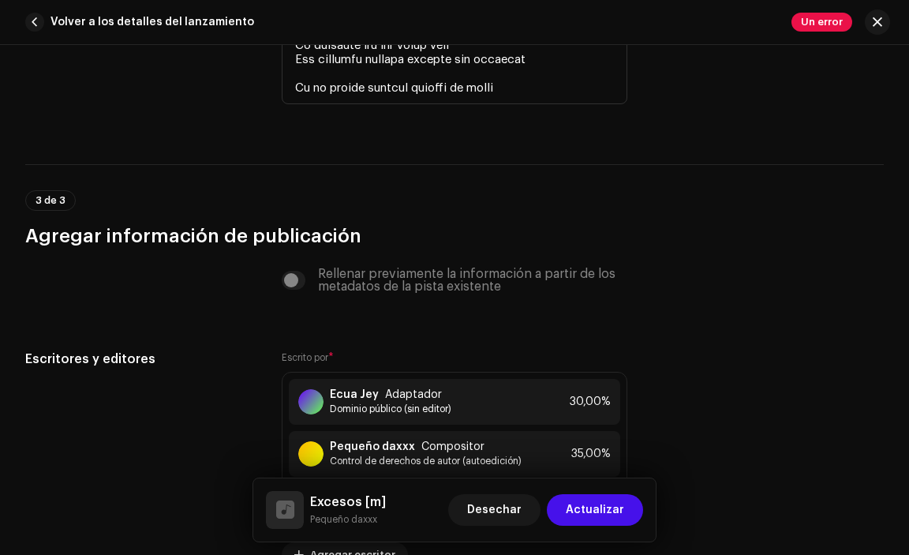
scroll to position [3842, 0]
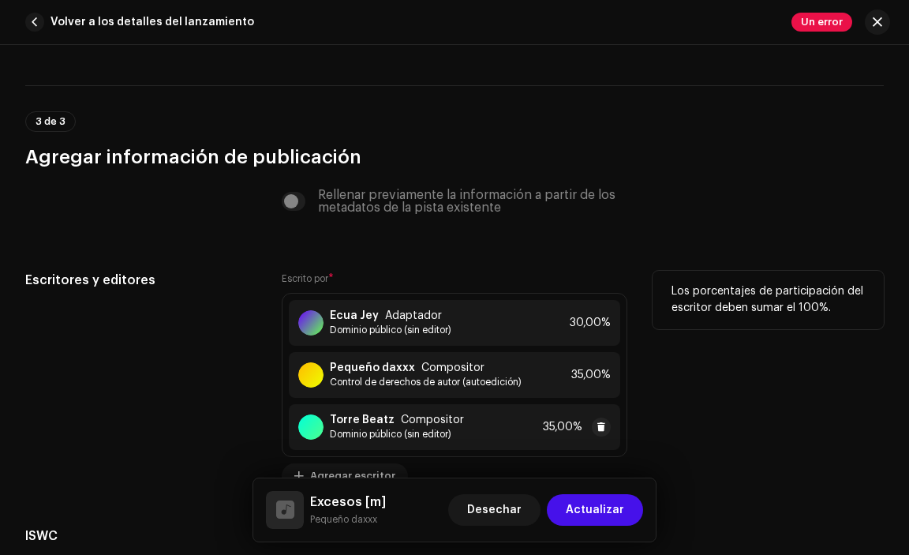
click at [368, 414] on font "Torre Beatz" at bounding box center [362, 419] width 65 height 11
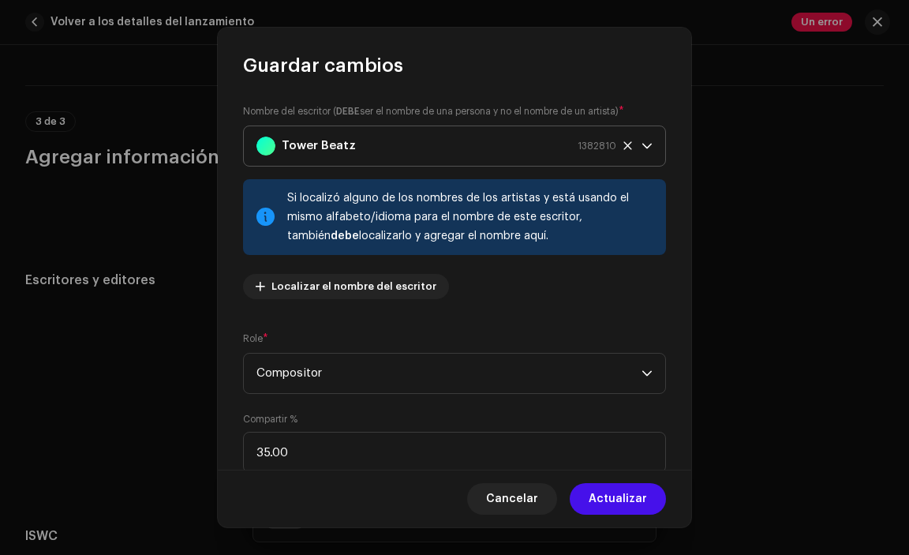
click at [339, 149] on strong "Tower Beatz" at bounding box center [319, 145] width 74 height 39
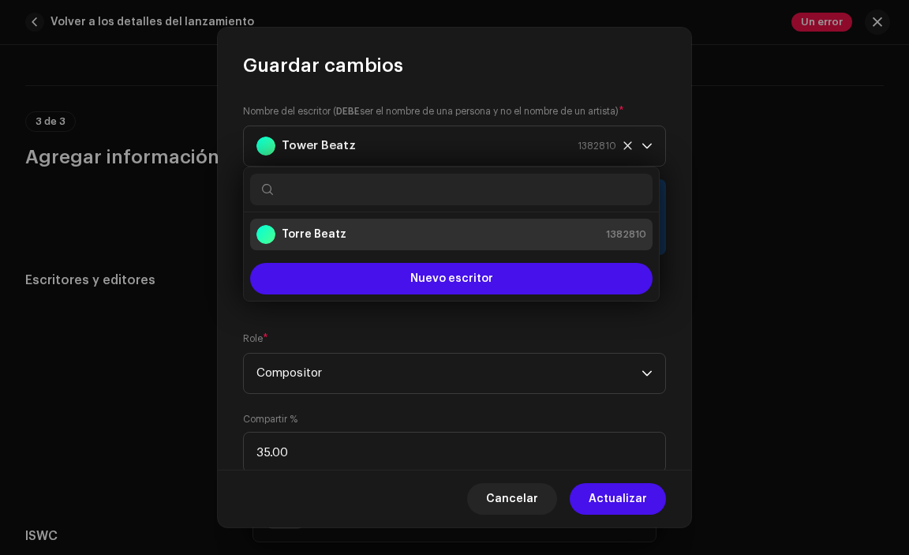
click at [351, 233] on div "Torre Beatz 1382810" at bounding box center [452, 234] width 390 height 19
